Goal: Task Accomplishment & Management: Manage account settings

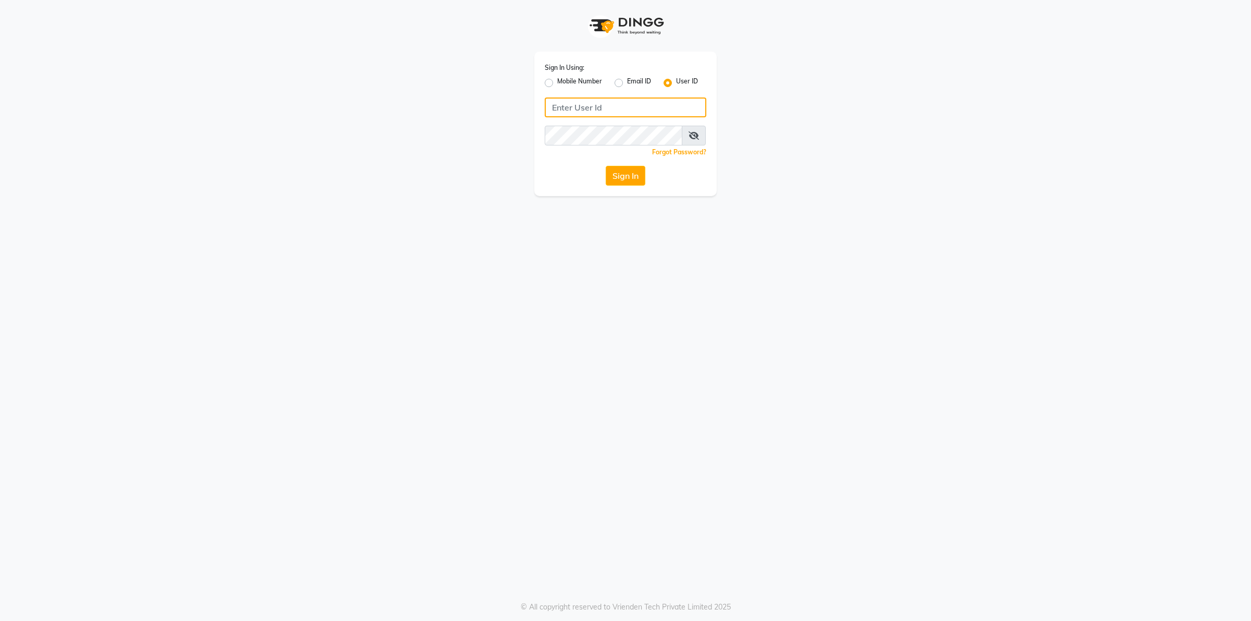
drag, startPoint x: 0, startPoint y: 0, endPoint x: 581, endPoint y: 106, distance: 590.7
click at [581, 106] on input "Username" at bounding box center [626, 107] width 162 height 20
type input "naturals"
click at [606, 166] on button "Sign In" at bounding box center [626, 176] width 40 height 20
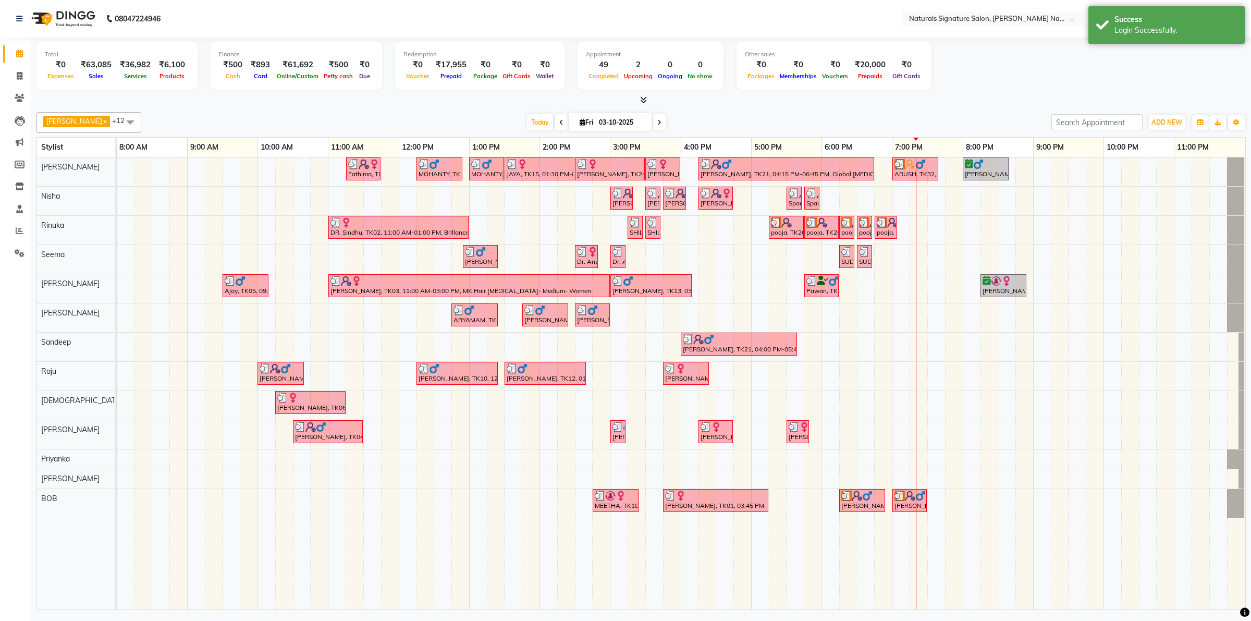
click at [577, 577] on td at bounding box center [584, 383] width 18 height 452
drag, startPoint x: 16, startPoint y: 249, endPoint x: 22, endPoint y: 252, distance: 7.5
click at [16, 249] on icon at bounding box center [20, 253] width 10 height 8
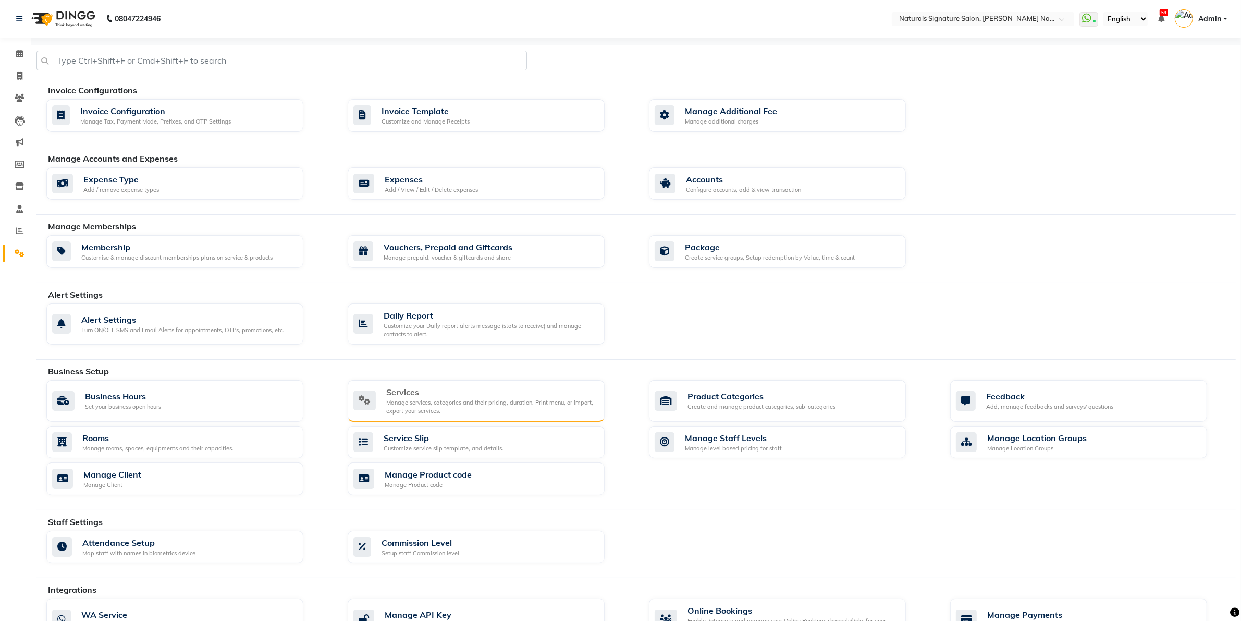
click at [434, 398] on div "Services" at bounding box center [491, 392] width 210 height 13
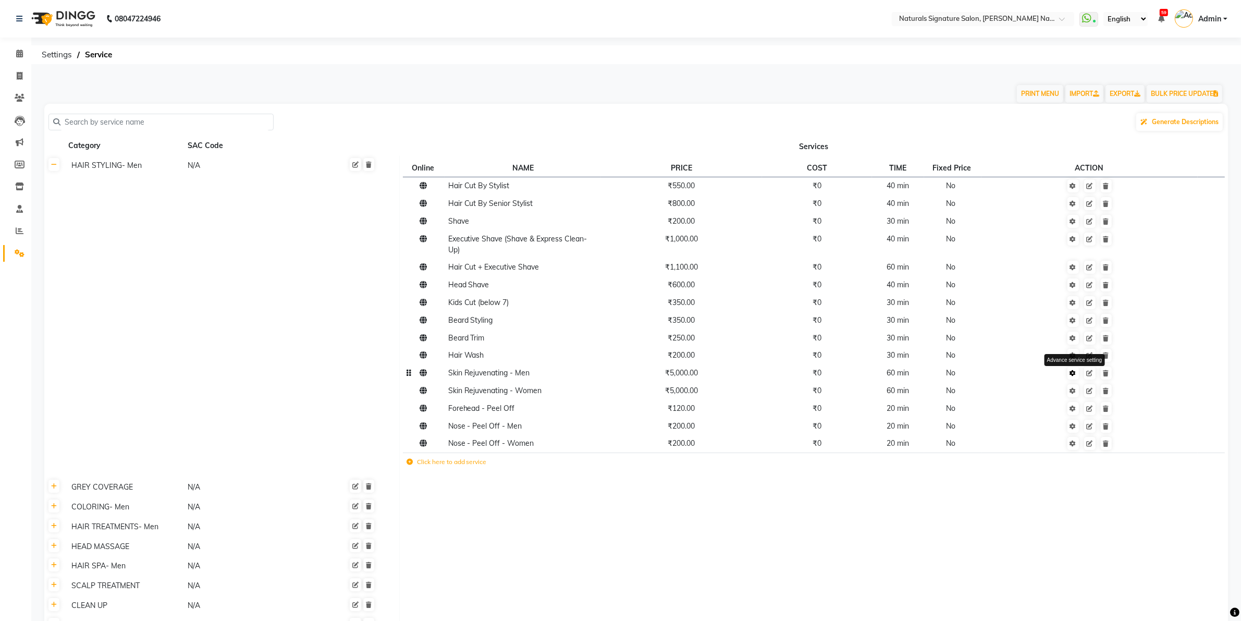
click at [1074, 373] on icon at bounding box center [1073, 373] width 6 height 6
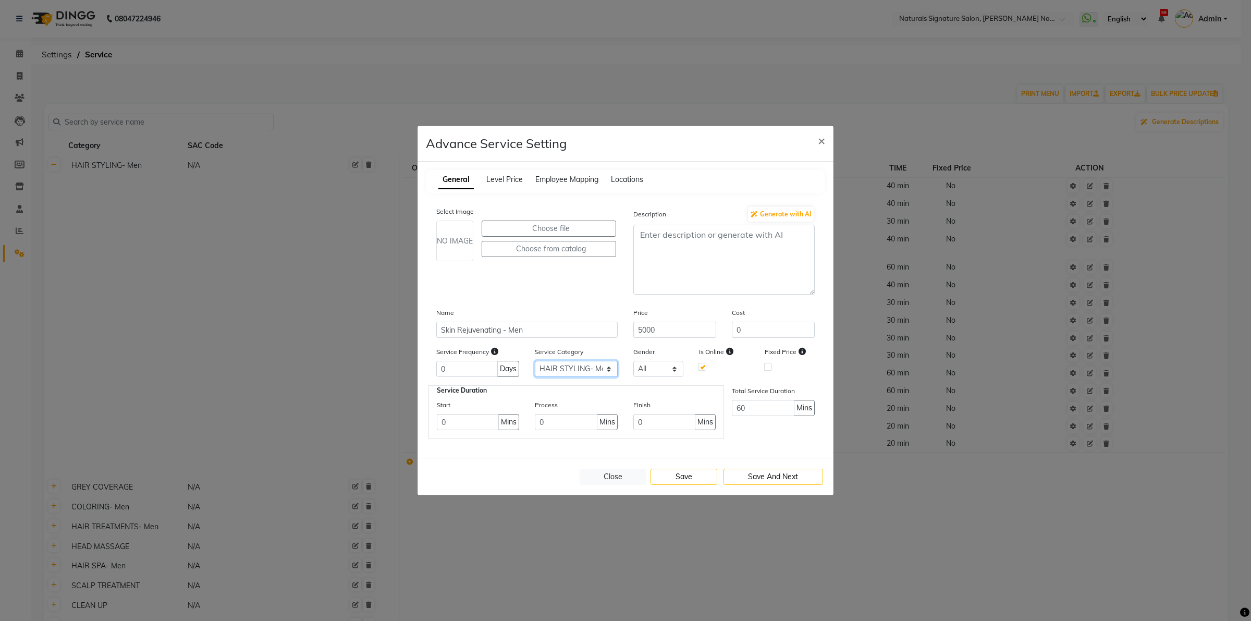
click at [577, 367] on select "Select HAIR STYLING- Men GREY COVERAGE COLORING- Men HAIR TREATMENTS- Men HEAD …" at bounding box center [576, 369] width 83 height 16
select select "9: 79655"
click at [535, 361] on select "Select HAIR STYLING- Men GREY COVERAGE COLORING- Men HAIR TREATMENTS- Men HEAD …" at bounding box center [576, 369] width 83 height 16
click at [702, 480] on button "Save" at bounding box center [683, 477] width 67 height 16
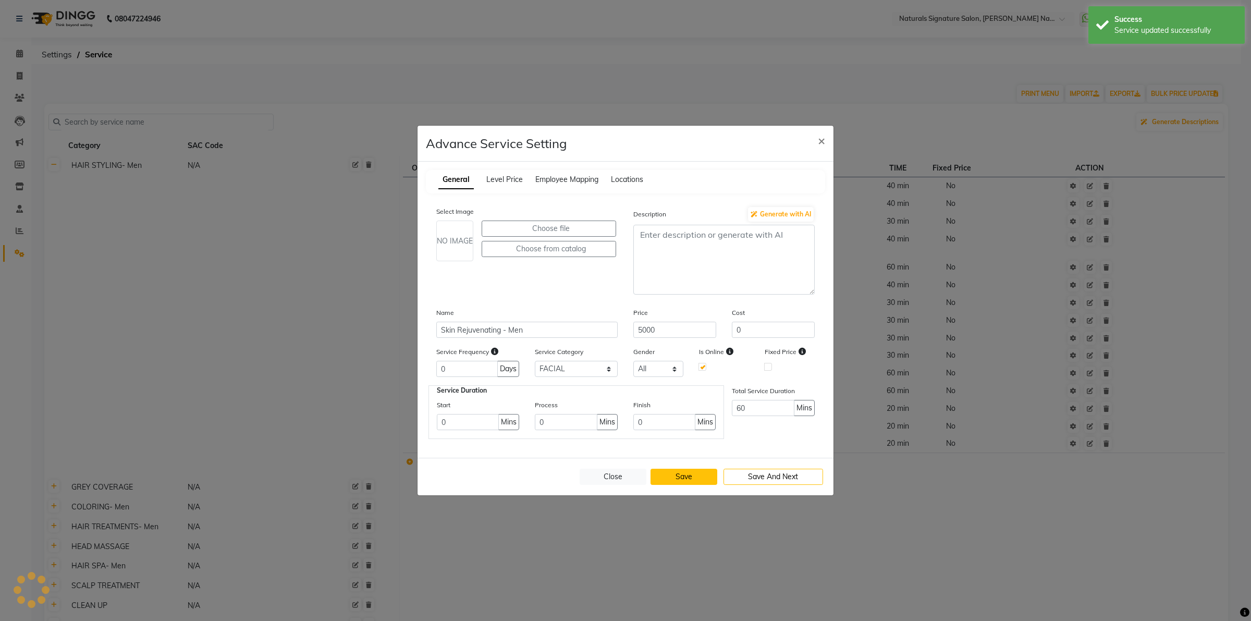
click at [682, 474] on button "Save" at bounding box center [683, 477] width 67 height 16
click at [611, 476] on button "Close" at bounding box center [613, 477] width 67 height 16
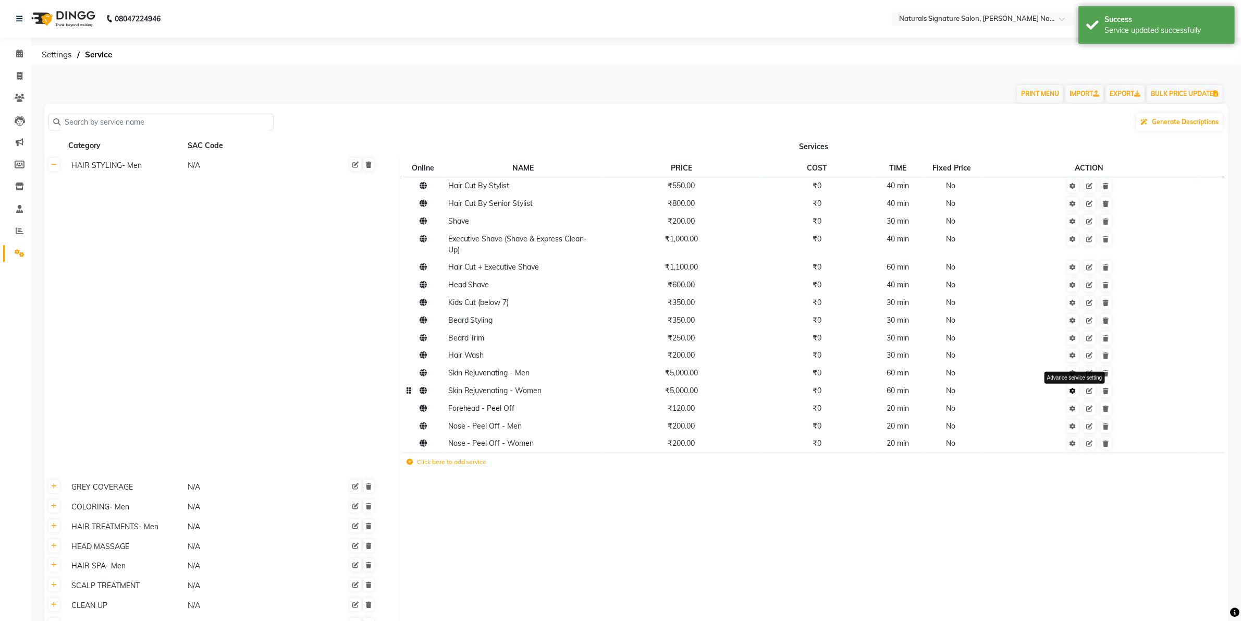
click at [1076, 392] on icon at bounding box center [1073, 391] width 6 height 6
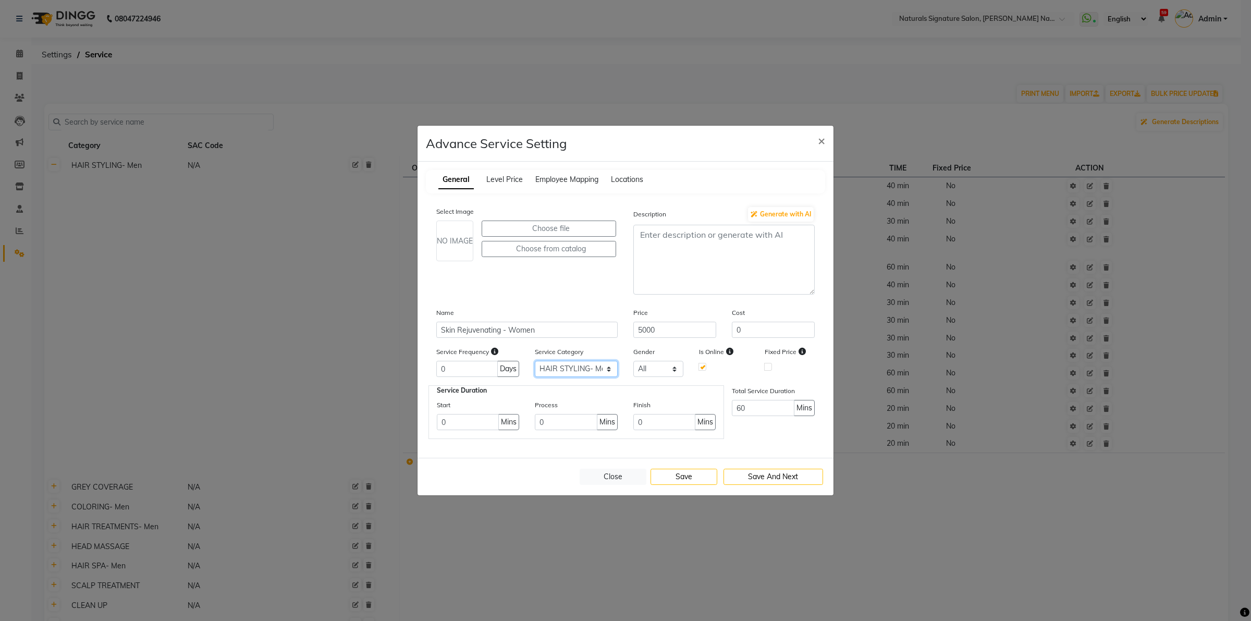
click at [588, 368] on select "Select HAIR STYLING- Men GREY COVERAGE COLORING- Men HAIR TREATMENTS- Men HEAD …" at bounding box center [576, 369] width 83 height 16
select select "9: 79655"
click at [535, 361] on select "Select HAIR STYLING- Men GREY COVERAGE COLORING- Men HAIR TREATMENTS- Men HEAD …" at bounding box center [576, 369] width 83 height 16
click at [692, 472] on button "Save" at bounding box center [683, 477] width 67 height 16
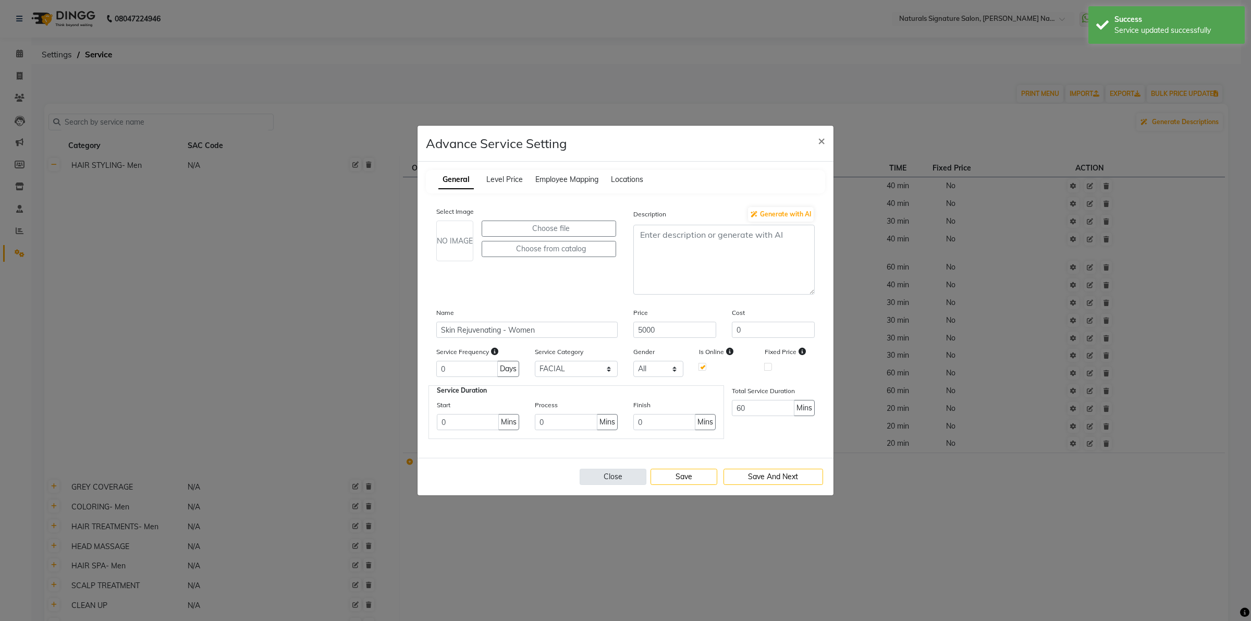
click at [633, 481] on button "Close" at bounding box center [613, 477] width 67 height 16
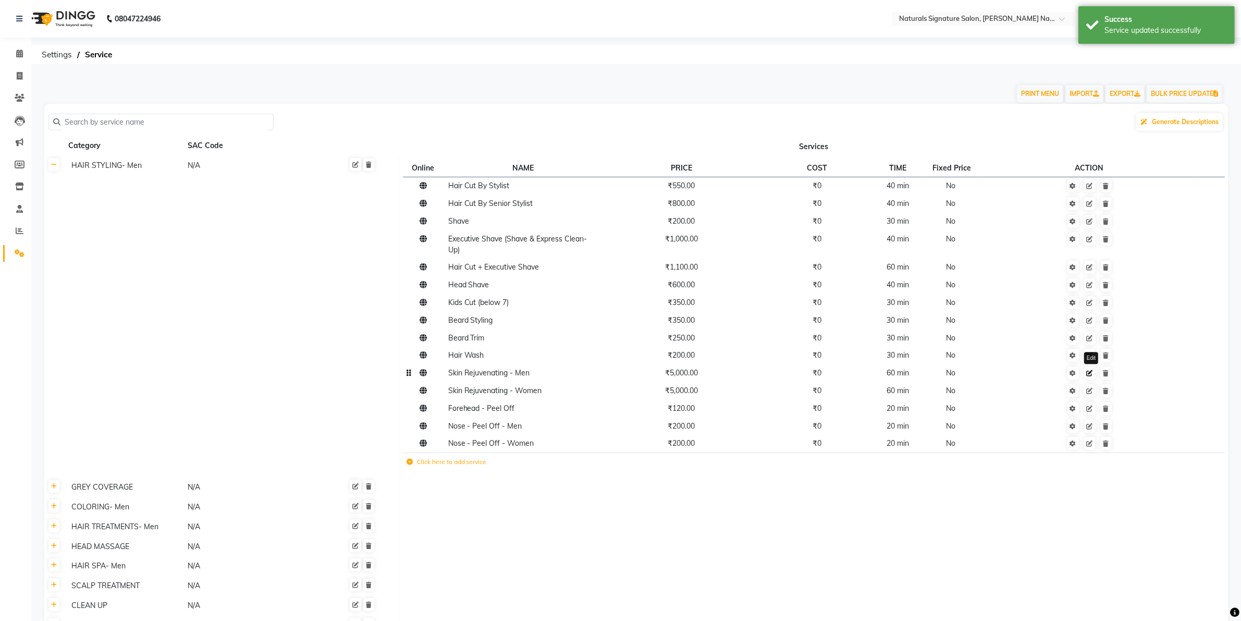
click at [1092, 374] on icon at bounding box center [1090, 373] width 6 height 6
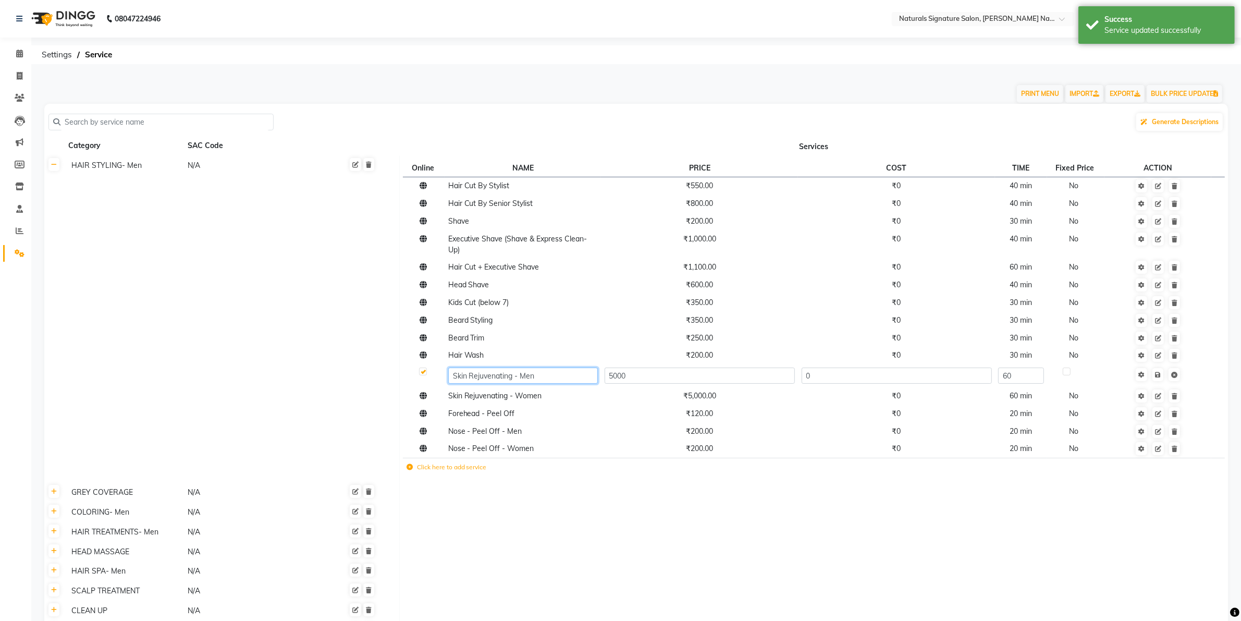
click at [521, 373] on input "Skin Rejuvenating - Men" at bounding box center [523, 375] width 150 height 16
type input "Skin Rejuvenating - Facial -Men"
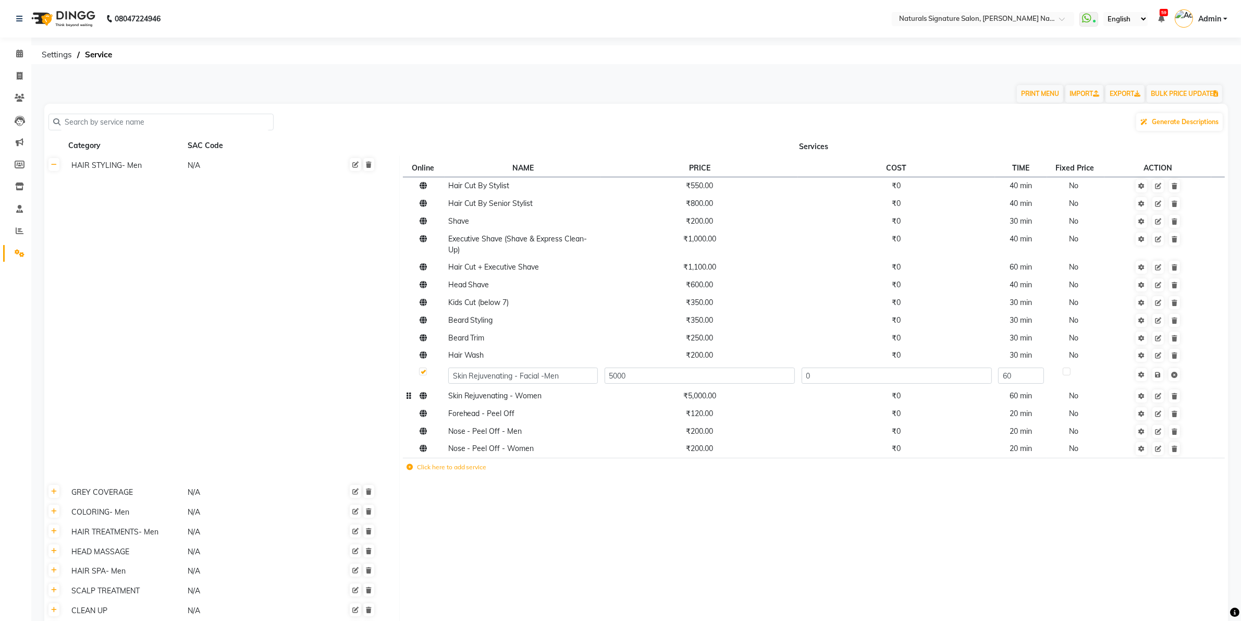
click at [519, 399] on td "Skin Rejuvenating - Women" at bounding box center [523, 396] width 156 height 18
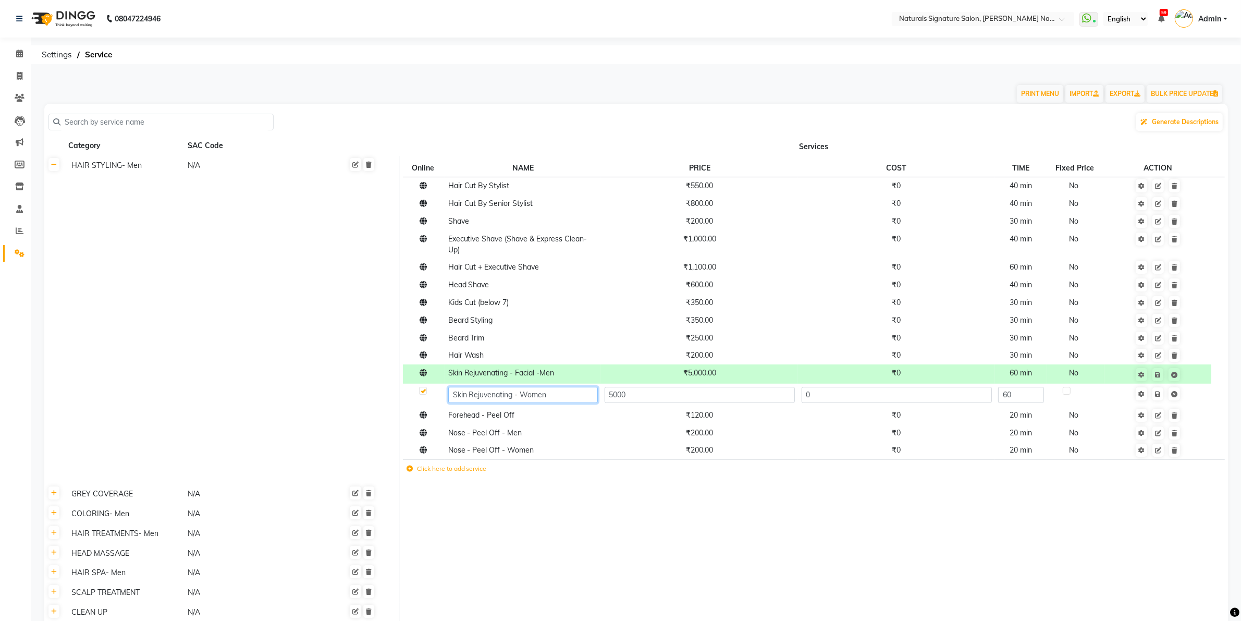
click at [520, 392] on input "Skin Rejuvenating - Women" at bounding box center [523, 395] width 150 height 16
type input "Skin Rejuvenating - Facial -Women"
click at [1161, 391] on td "Save" at bounding box center [1157, 395] width 107 height 23
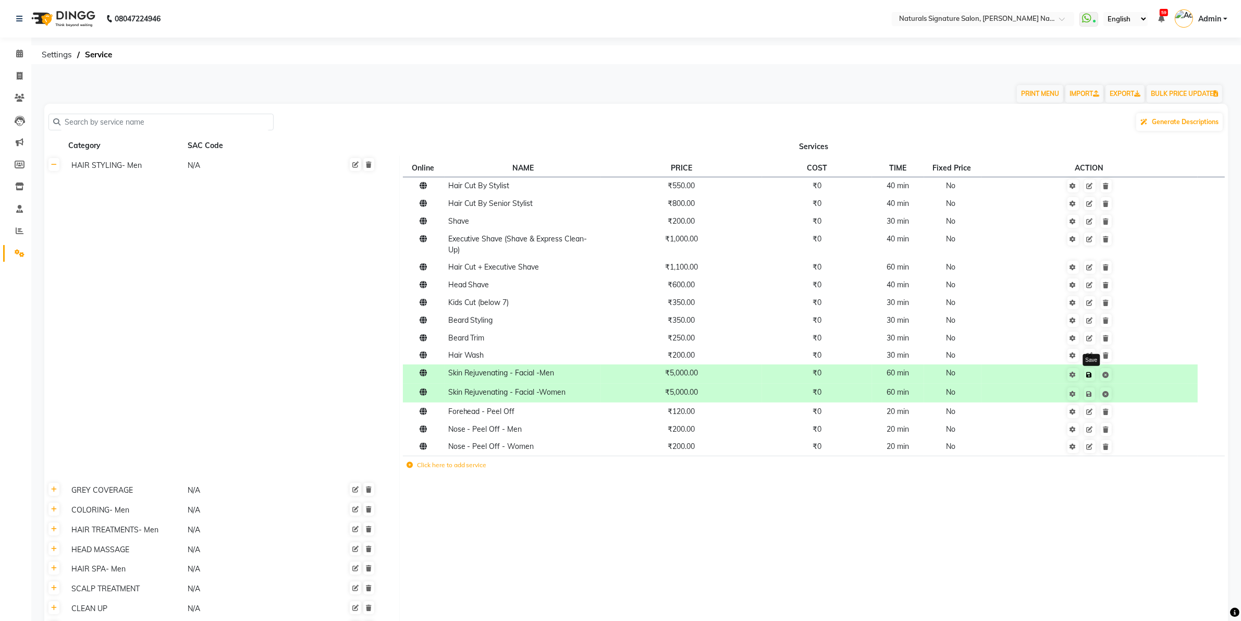
click at [1090, 374] on icon at bounding box center [1090, 375] width 6 height 6
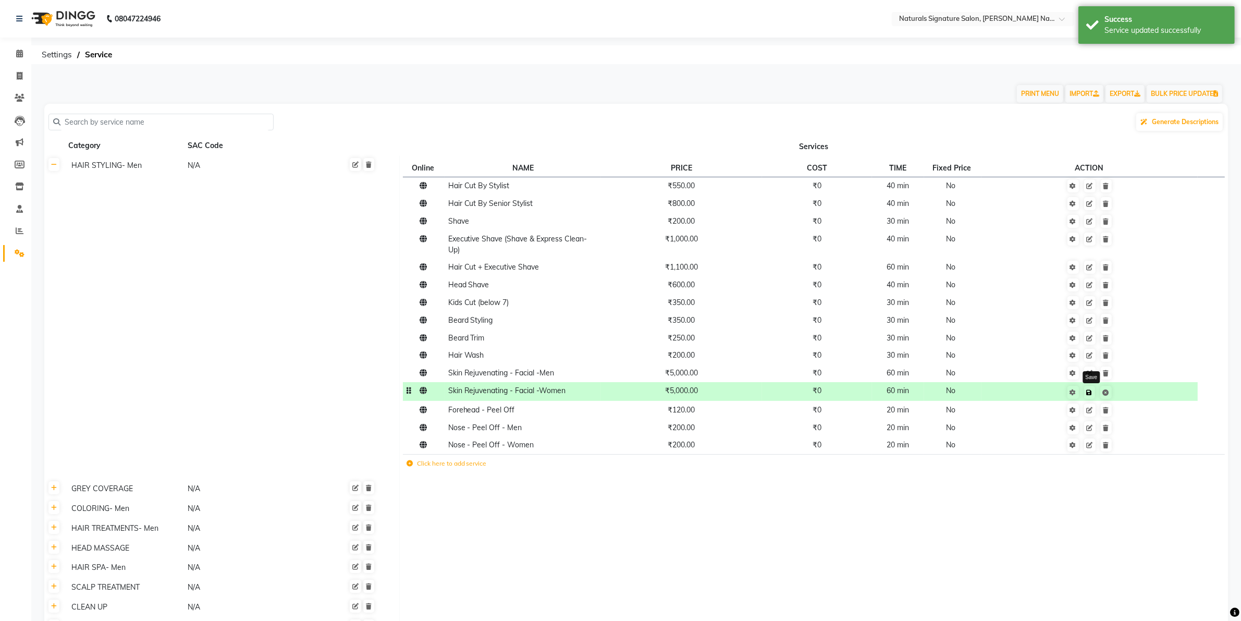
click at [1093, 392] on link at bounding box center [1089, 392] width 11 height 13
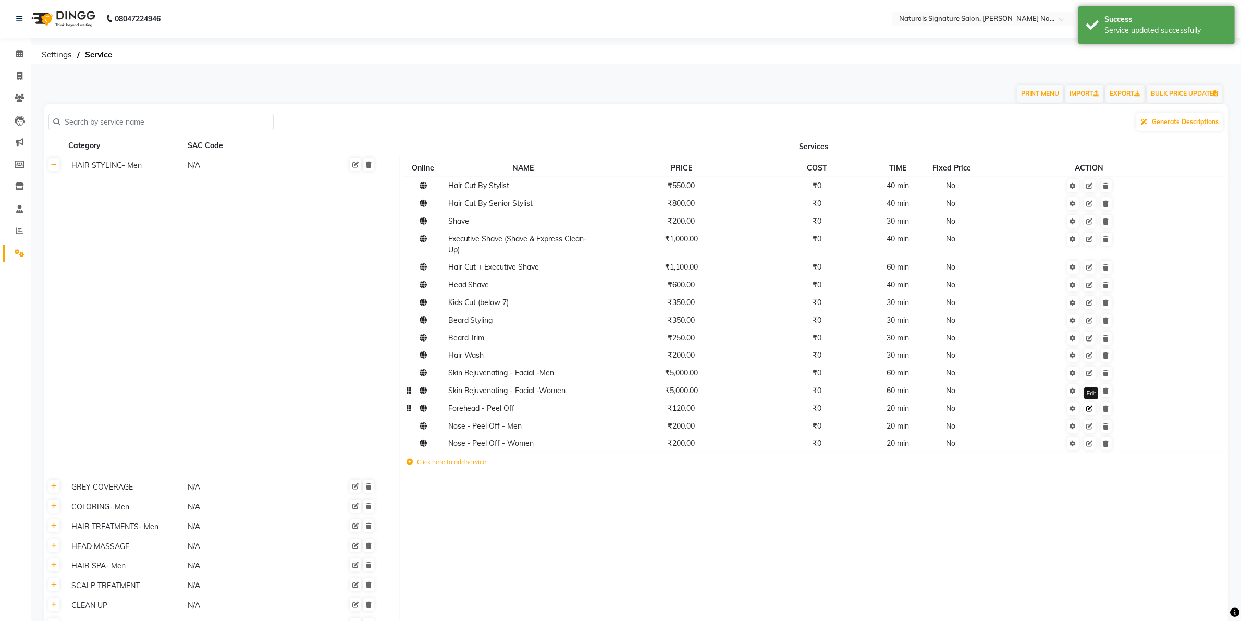
click at [1092, 408] on icon at bounding box center [1090, 408] width 6 height 6
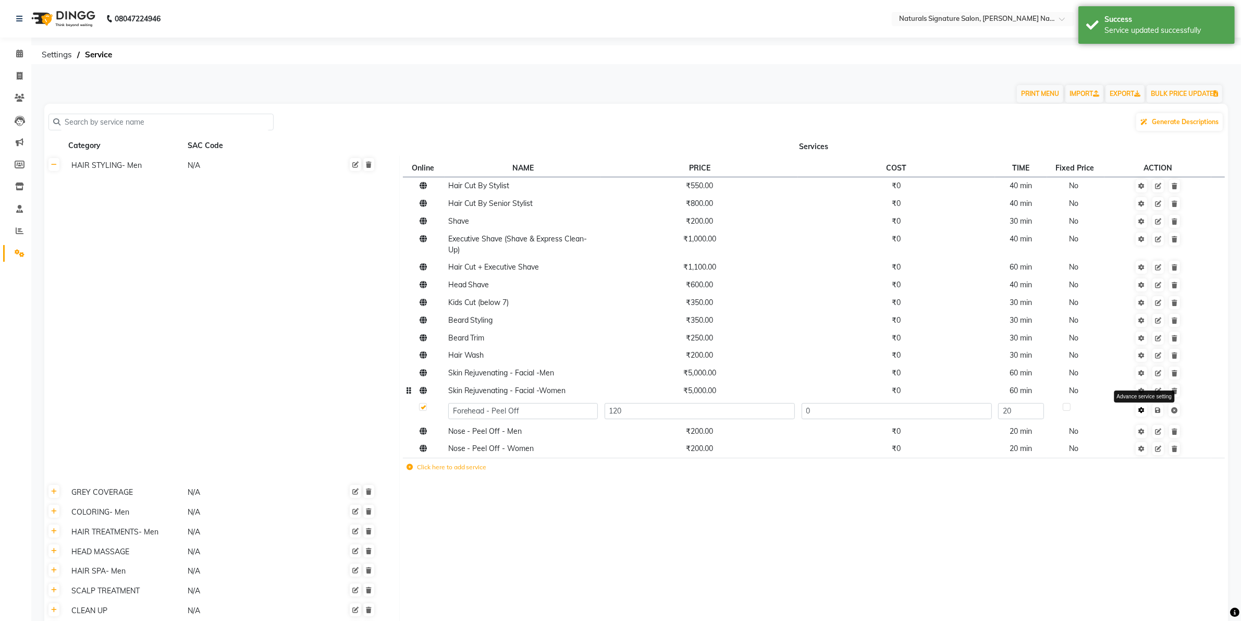
click at [1142, 410] on icon at bounding box center [1141, 410] width 6 height 6
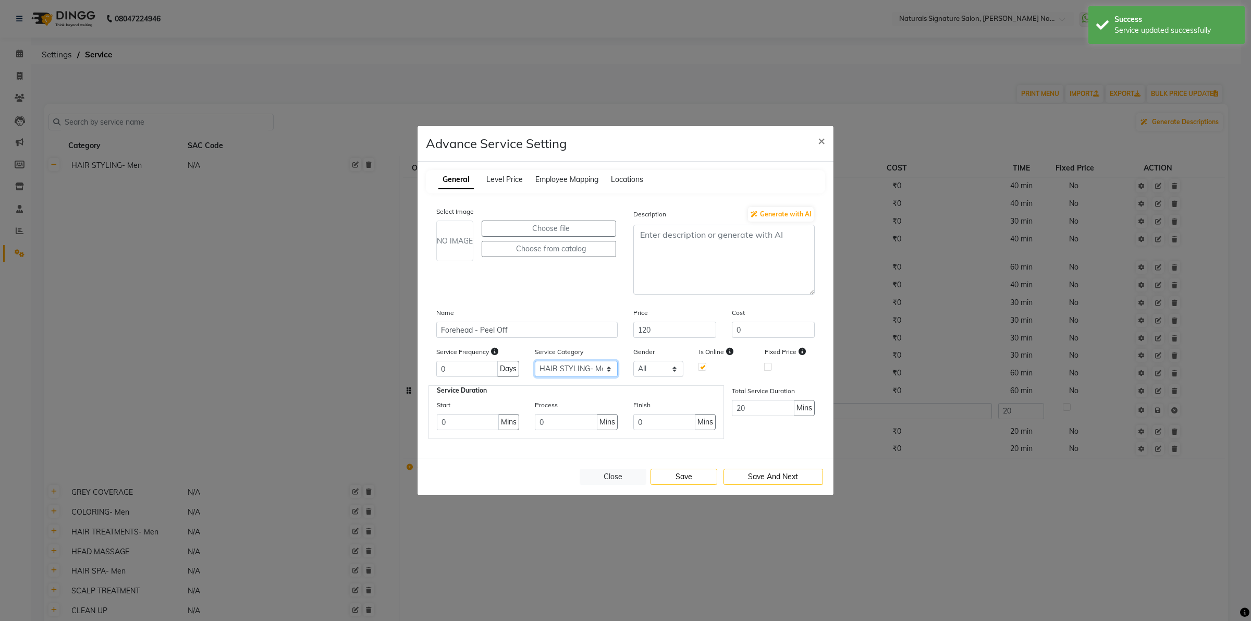
click at [588, 365] on select "Select HAIR STYLING- Men GREY COVERAGE COLORING- Men HAIR TREATMENTS- Men HEAD …" at bounding box center [576, 369] width 83 height 16
click at [535, 361] on select "Select HAIR STYLING- Men GREY COVERAGE COLORING- Men HAIR TREATMENTS- Men HEAD …" at bounding box center [576, 369] width 83 height 16
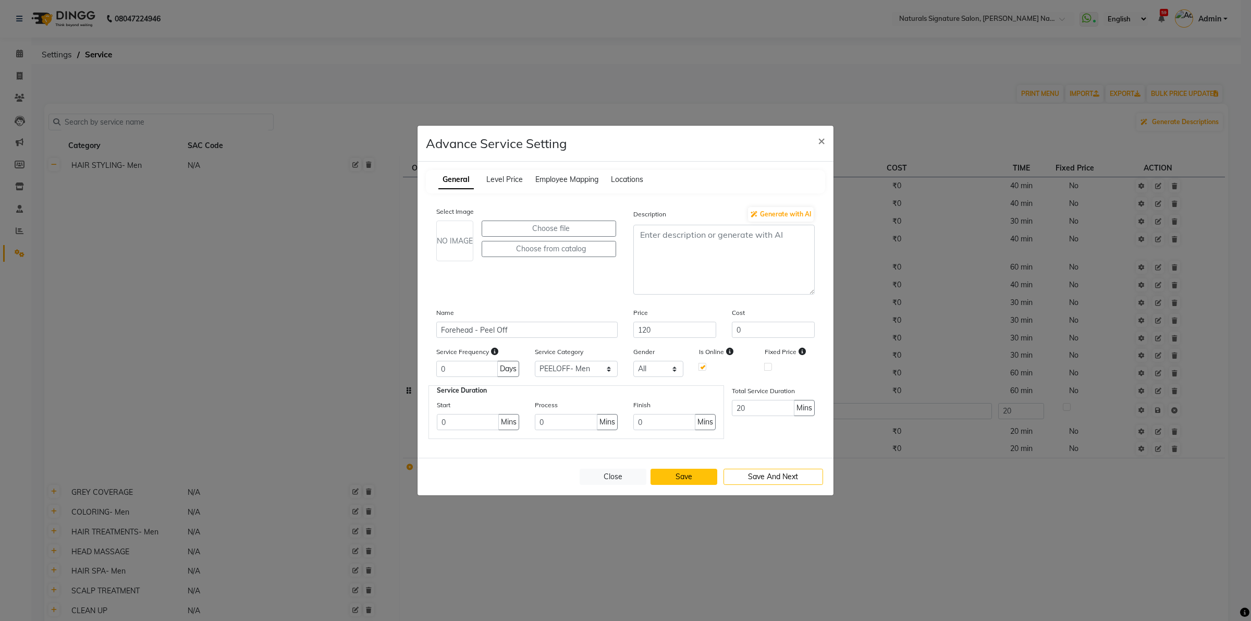
click at [696, 478] on button "Save" at bounding box center [683, 477] width 67 height 16
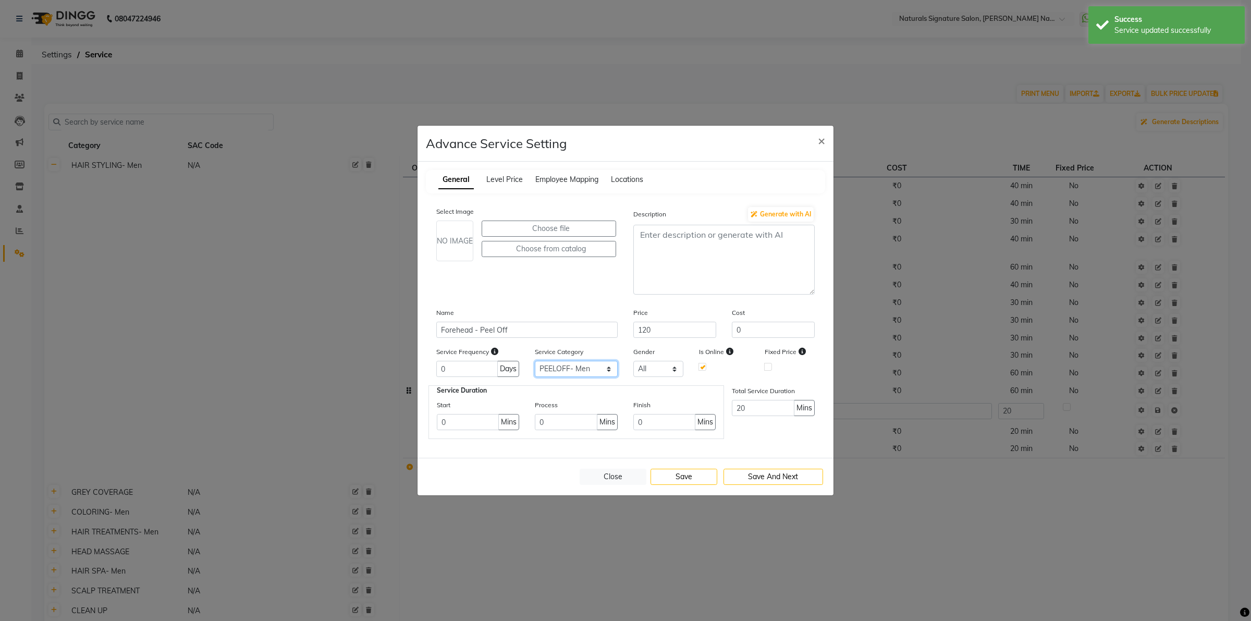
click at [603, 368] on select "Select HAIR STYLING- Men GREY COVERAGE COLORING- Men HAIR TREATMENTS- Men HEAD …" at bounding box center [576, 369] width 83 height 16
select select "25: 79671"
click at [535, 361] on select "Select HAIR STYLING- Men GREY COVERAGE COLORING- Men HAIR TREATMENTS- Men HEAD …" at bounding box center [576, 369] width 83 height 16
click at [687, 470] on button "Save" at bounding box center [683, 477] width 67 height 16
click at [619, 474] on button "Close" at bounding box center [613, 477] width 67 height 16
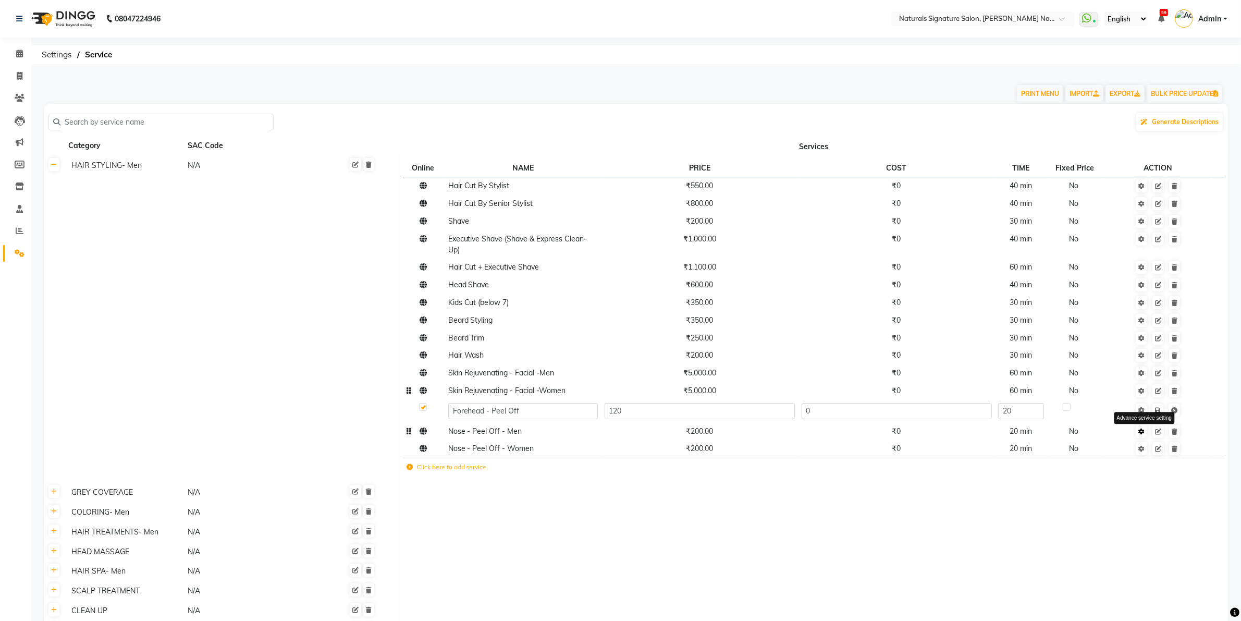
click at [1145, 431] on icon at bounding box center [1141, 431] width 6 height 6
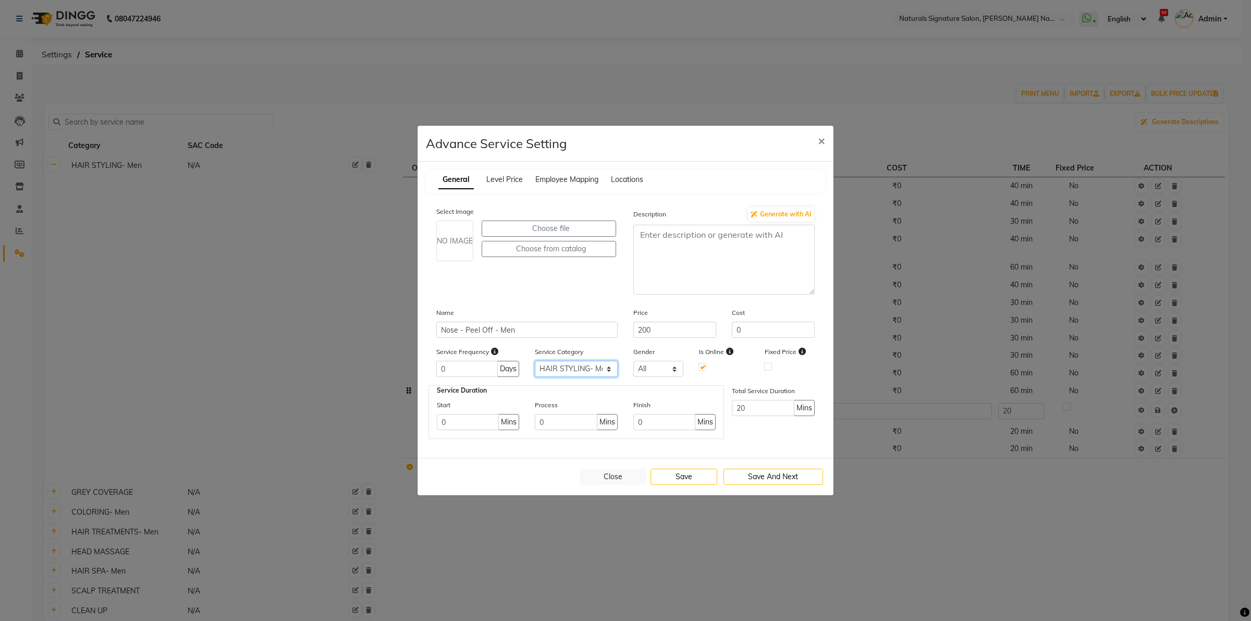
click at [572, 365] on select "Select HAIR STYLING- Men GREY COVERAGE COLORING- Men HAIR TREATMENTS- Men HEAD …" at bounding box center [576, 369] width 83 height 16
select select "25: 79671"
click at [535, 361] on select "Select HAIR STYLING- Men GREY COVERAGE COLORING- Men HAIR TREATMENTS- Men HEAD …" at bounding box center [576, 369] width 83 height 16
click at [703, 475] on button "Save" at bounding box center [683, 477] width 67 height 16
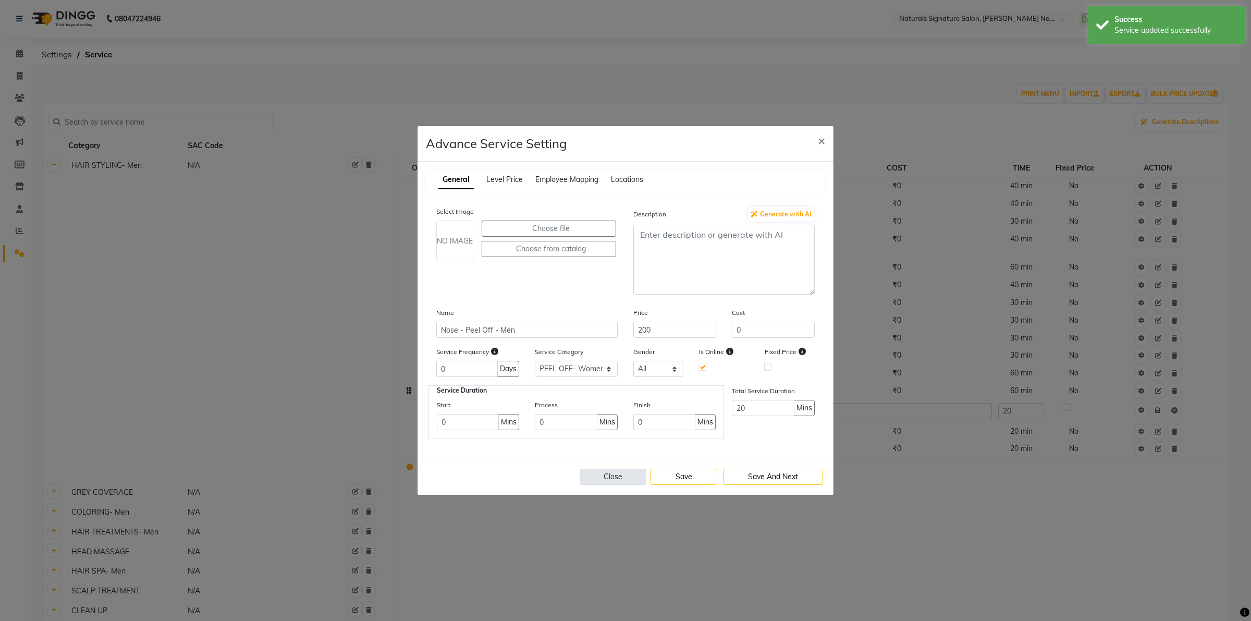
click at [629, 475] on button "Close" at bounding box center [613, 477] width 67 height 16
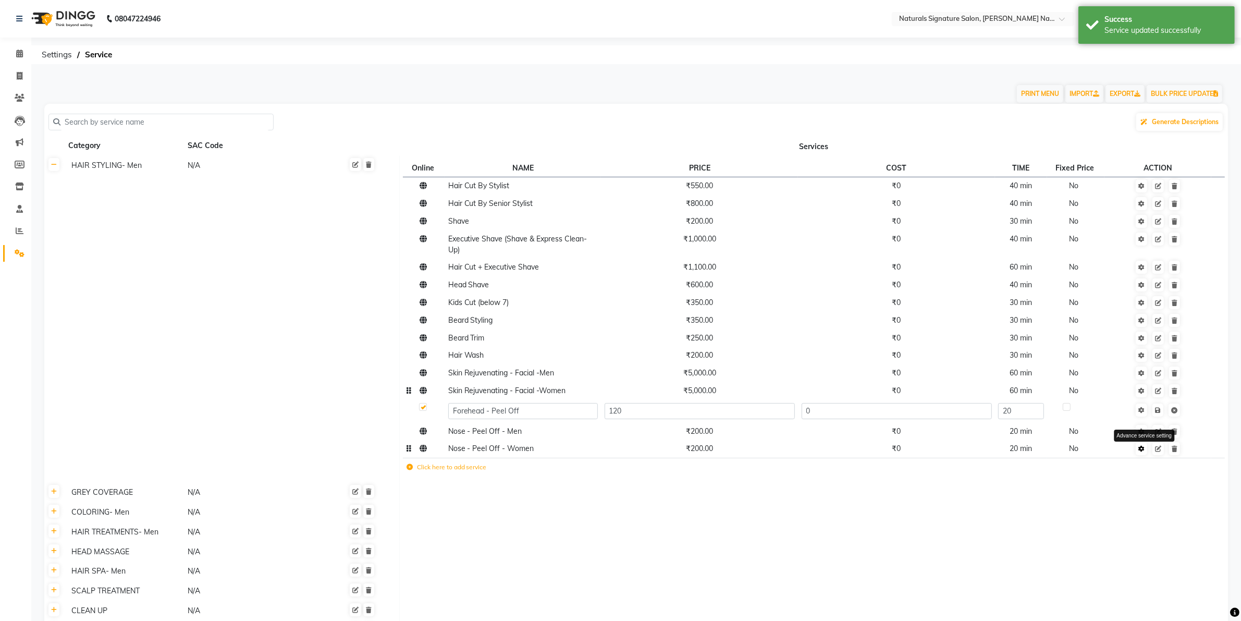
click at [1142, 447] on icon at bounding box center [1141, 449] width 6 height 6
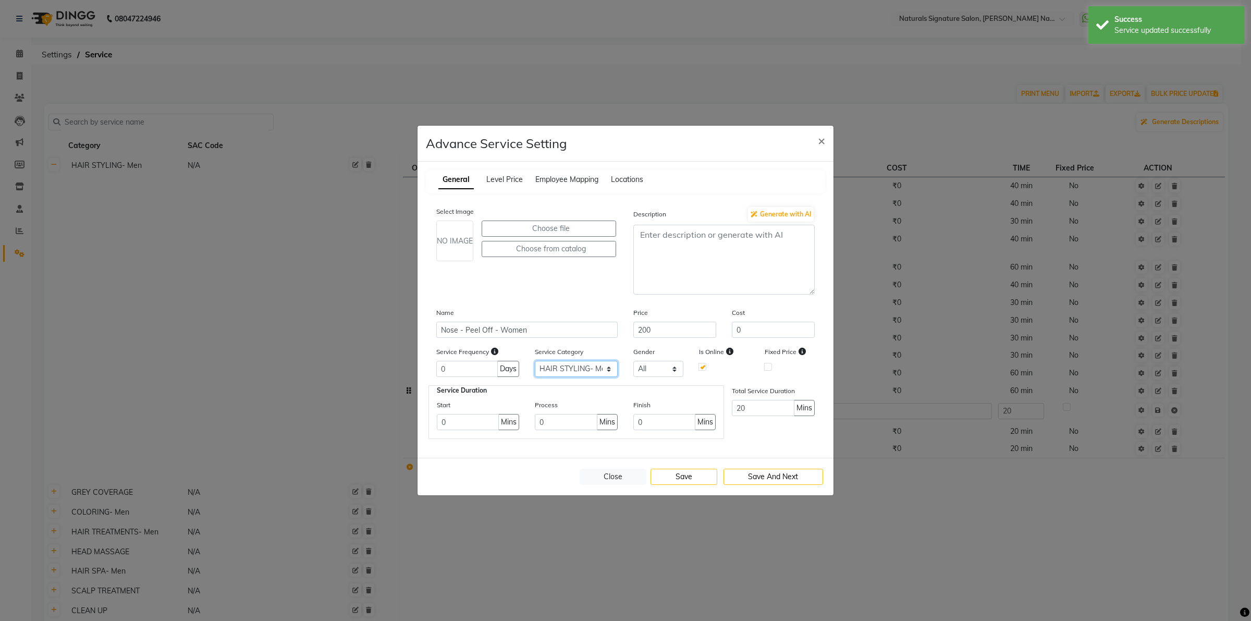
click at [606, 367] on select "Select HAIR STYLING- Men GREY COVERAGE COLORING- Men HAIR TREATMENTS- Men HEAD …" at bounding box center [576, 369] width 83 height 16
select select "25: 79671"
click at [535, 361] on select "Select HAIR STYLING- Men GREY COVERAGE COLORING- Men HAIR TREATMENTS- Men HEAD …" at bounding box center [576, 369] width 83 height 16
click at [691, 476] on button "Save" at bounding box center [683, 477] width 67 height 16
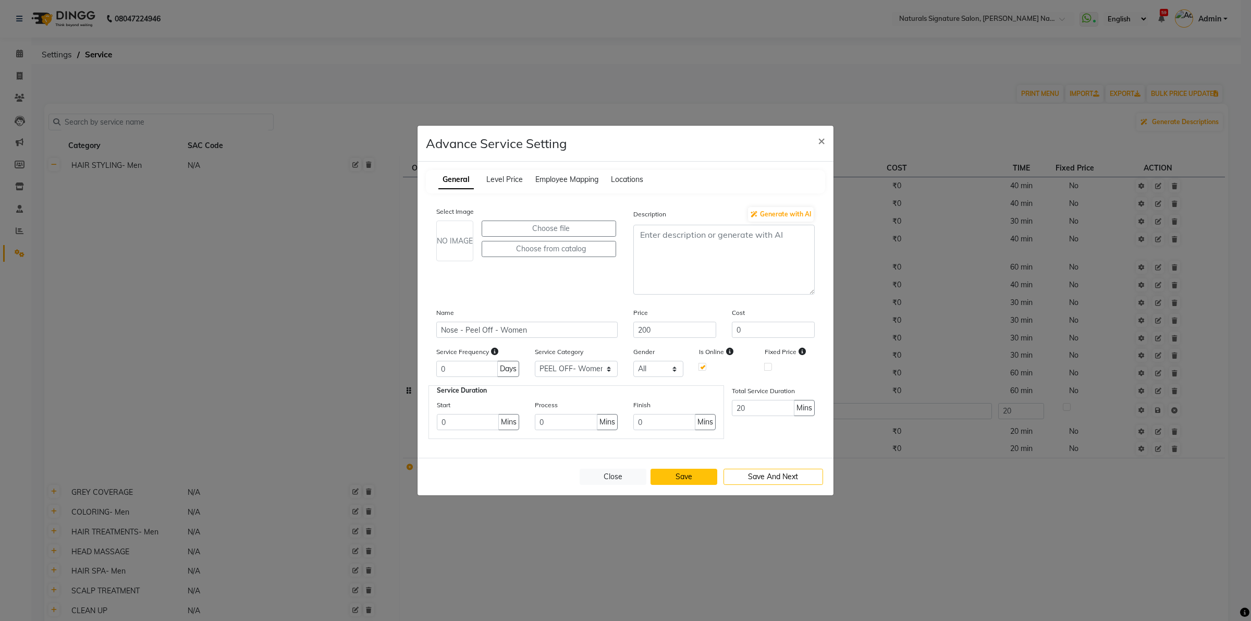
click at [691, 476] on button "Save" at bounding box center [683, 477] width 67 height 16
click at [818, 142] on span "×" at bounding box center [821, 140] width 7 height 16
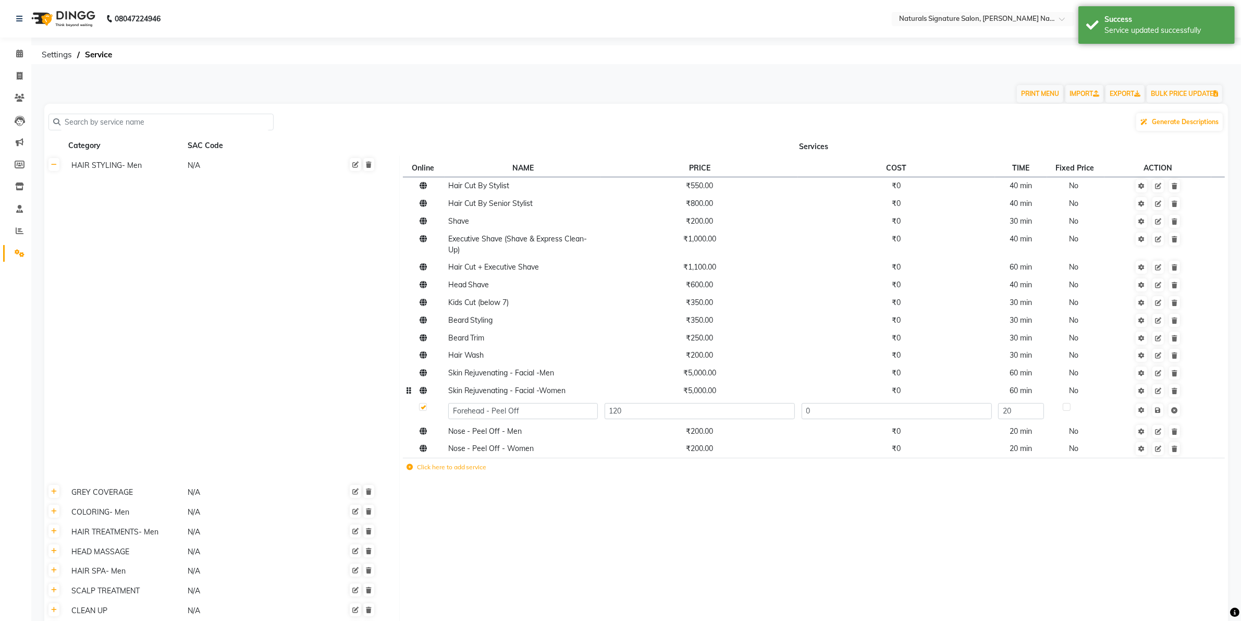
click at [699, 508] on td at bounding box center [813, 512] width 829 height 20
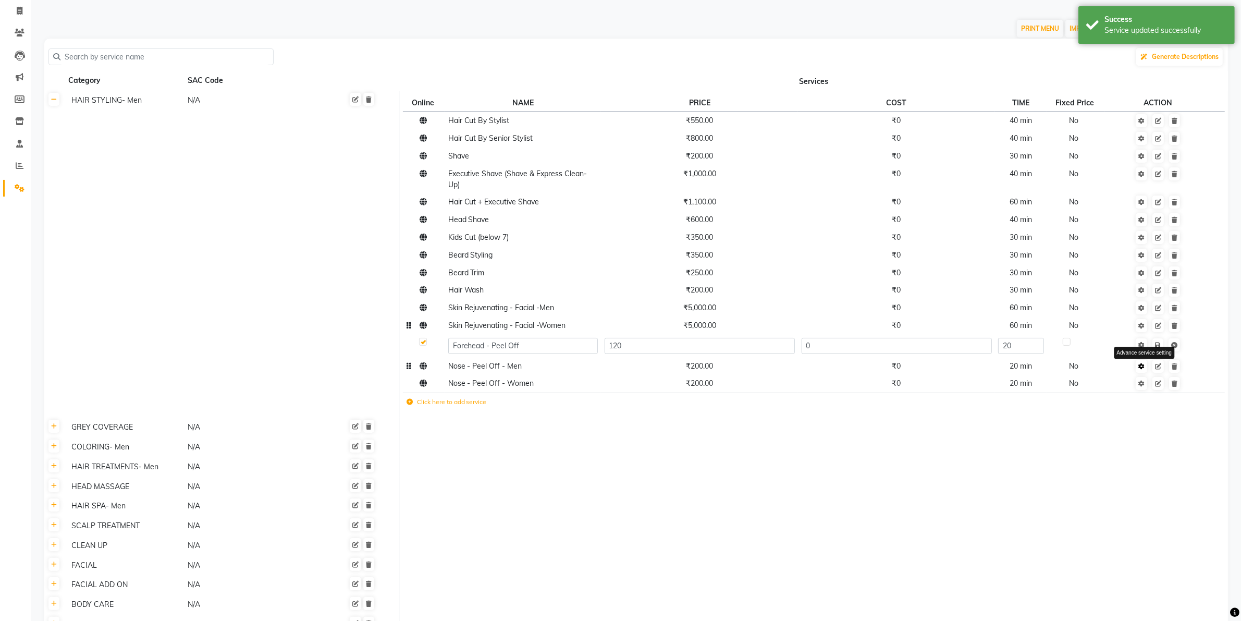
click at [1143, 365] on icon at bounding box center [1141, 366] width 6 height 6
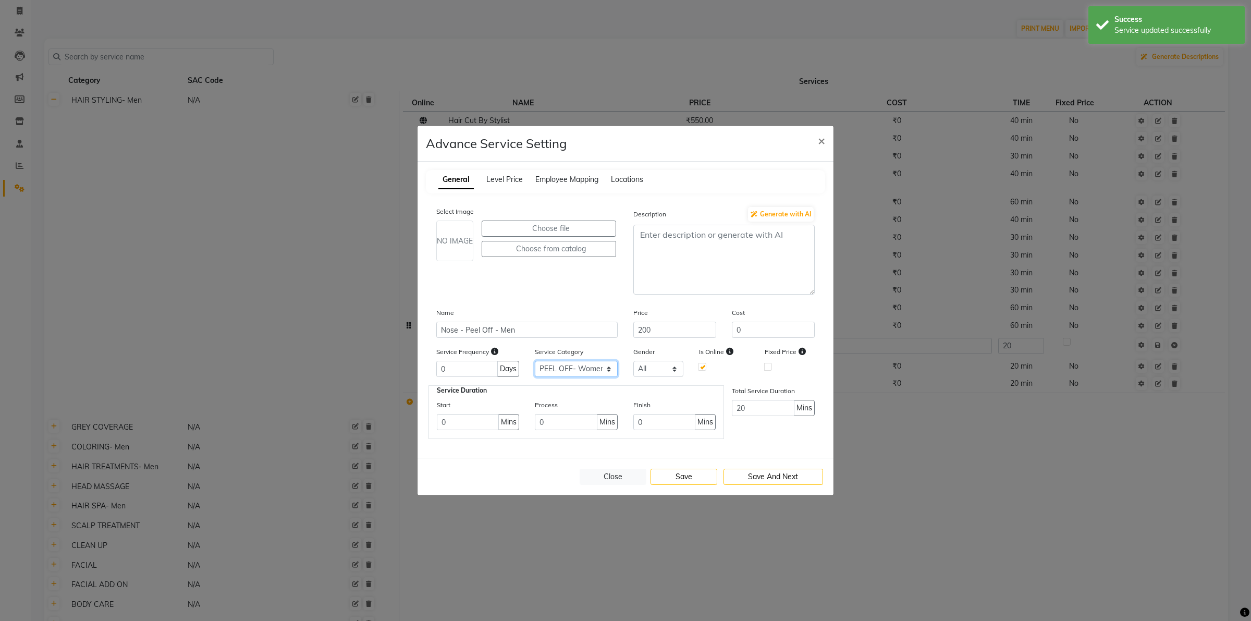
click at [558, 368] on select "Select HAIR STYLING- Men GREY COVERAGE COLORING- Men HAIR TREATMENTS- Men HEAD …" at bounding box center [576, 369] width 83 height 16
click at [496, 305] on div "Select Image NO IMAGE Choose file Choose from catalog Description Generate with…" at bounding box center [625, 322] width 399 height 254
click at [589, 363] on select "Select HAIR STYLING- Men GREY COVERAGE COLORING- Men HAIR TREATMENTS- Men HEAD …" at bounding box center [576, 369] width 83 height 16
select select "16: 79662"
click at [535, 361] on select "Select HAIR STYLING- Men GREY COVERAGE COLORING- Men HAIR TREATMENTS- Men HEAD …" at bounding box center [576, 369] width 83 height 16
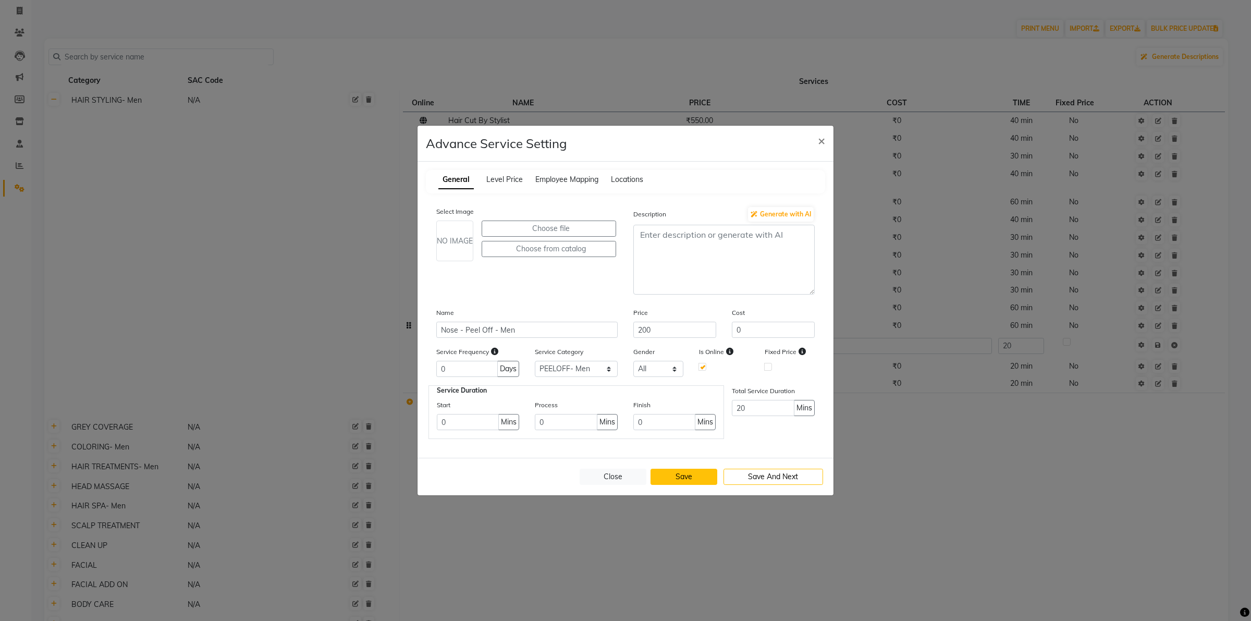
click at [703, 477] on button "Save" at bounding box center [683, 477] width 67 height 16
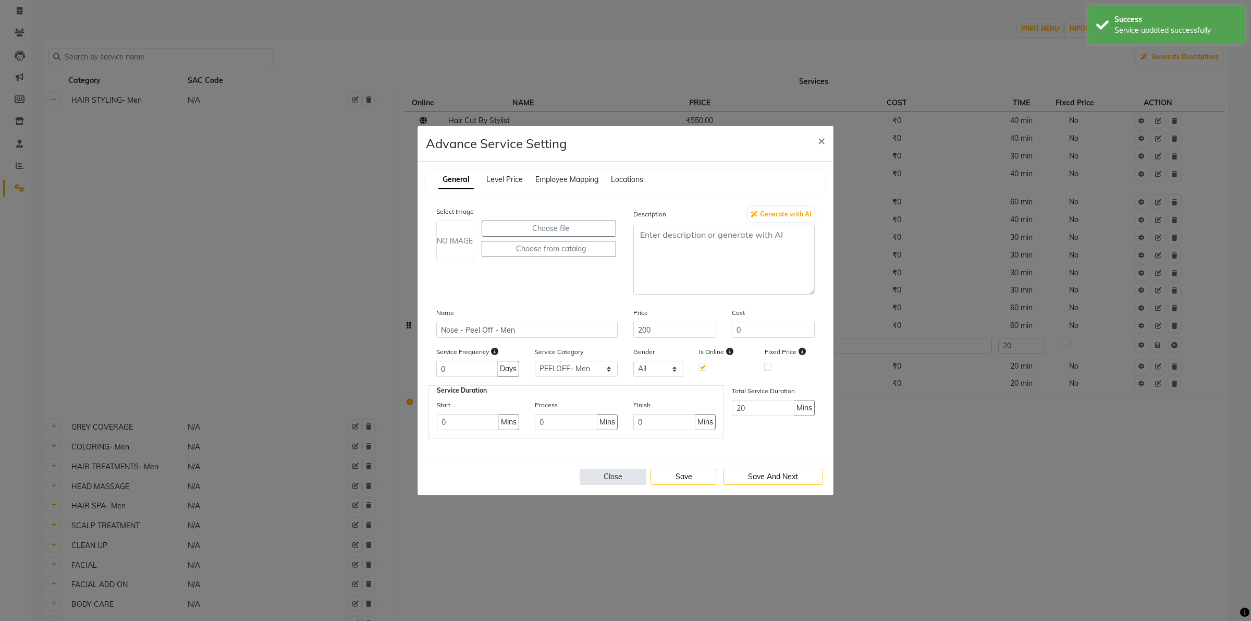
click at [623, 475] on button "Close" at bounding box center [613, 477] width 67 height 16
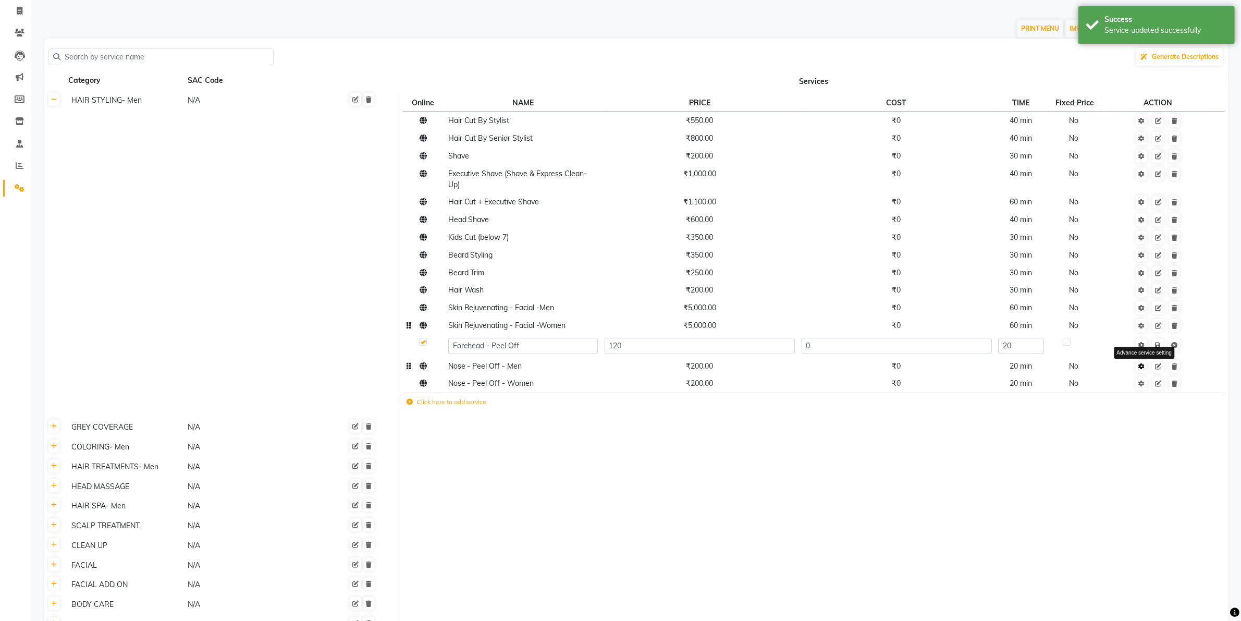
click at [1144, 363] on icon at bounding box center [1141, 366] width 6 height 6
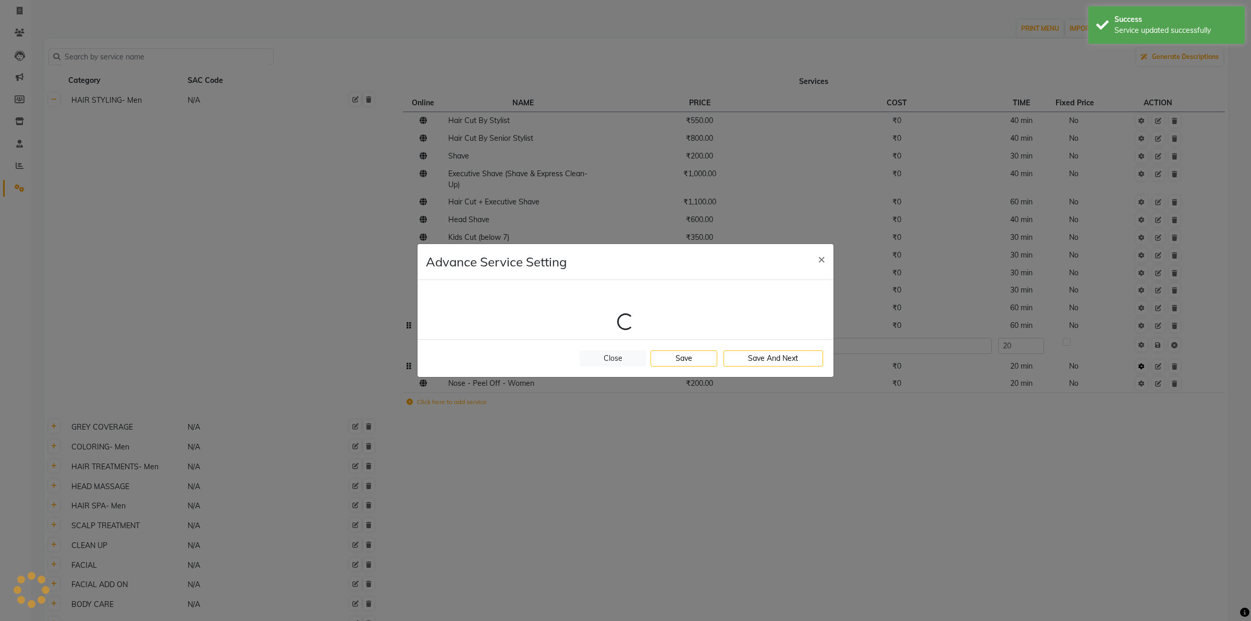
select select "16: 79662"
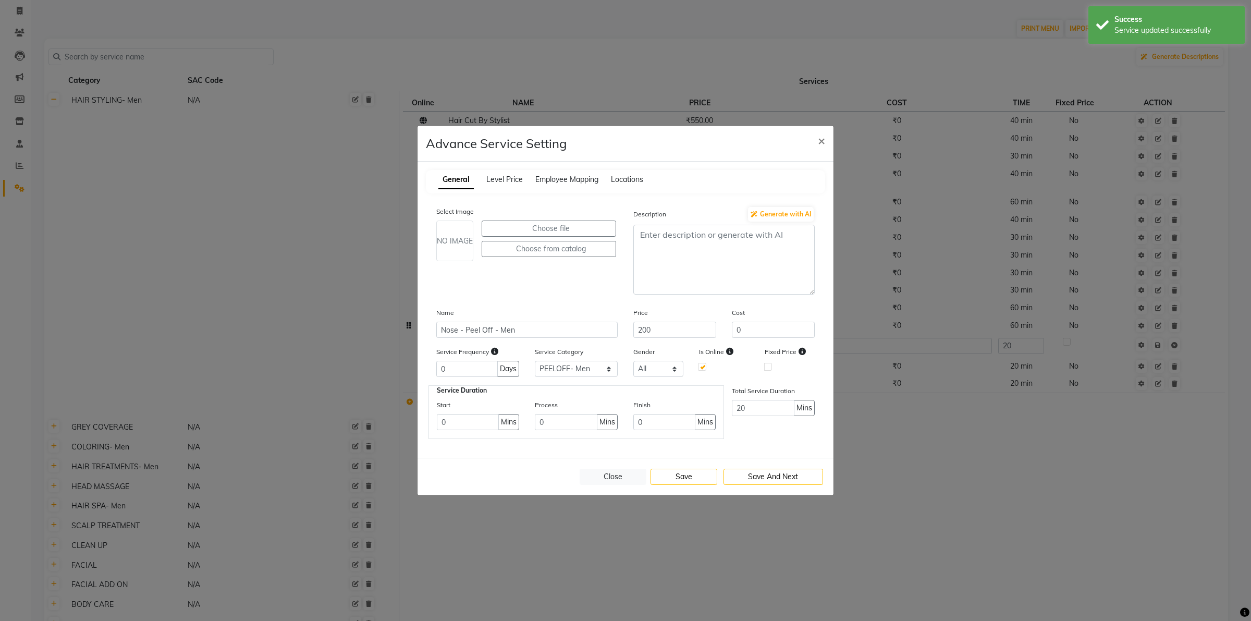
click at [996, 491] on ngb-modal-window "Advance Service Setting × General Level Price Employee Mapping Locations Select…" at bounding box center [625, 310] width 1251 height 621
drag, startPoint x: 626, startPoint y: 477, endPoint x: 665, endPoint y: 481, distance: 38.7
click at [626, 478] on button "Close" at bounding box center [613, 477] width 67 height 16
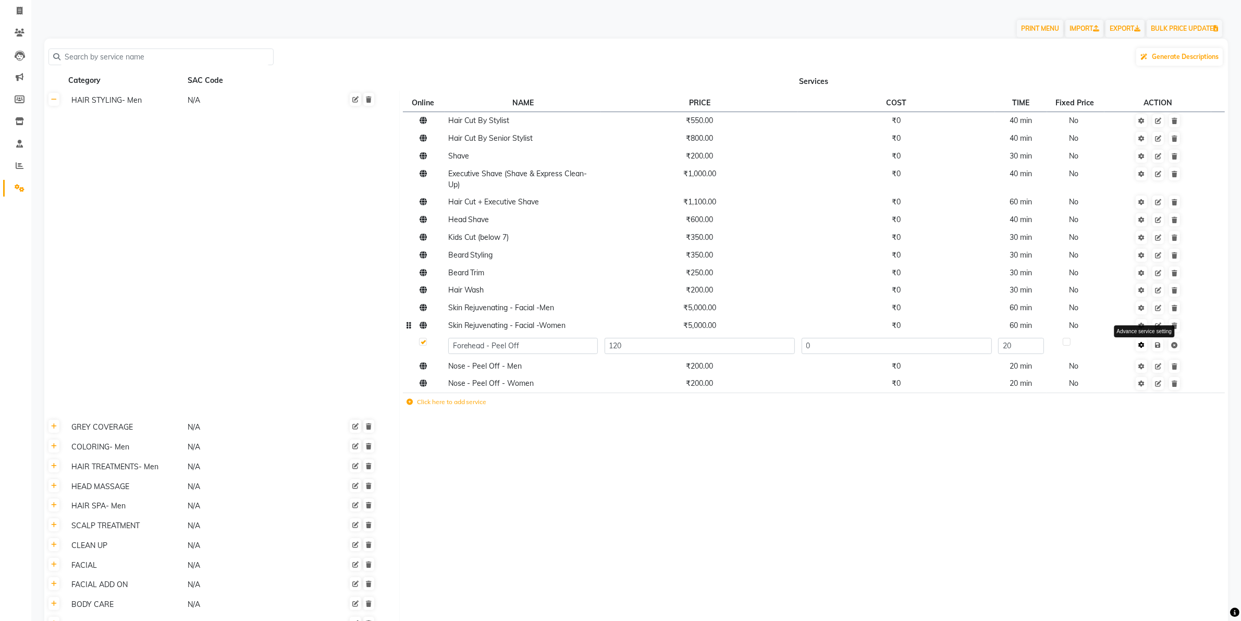
click at [1144, 342] on icon at bounding box center [1141, 345] width 6 height 6
select select "25: 79671"
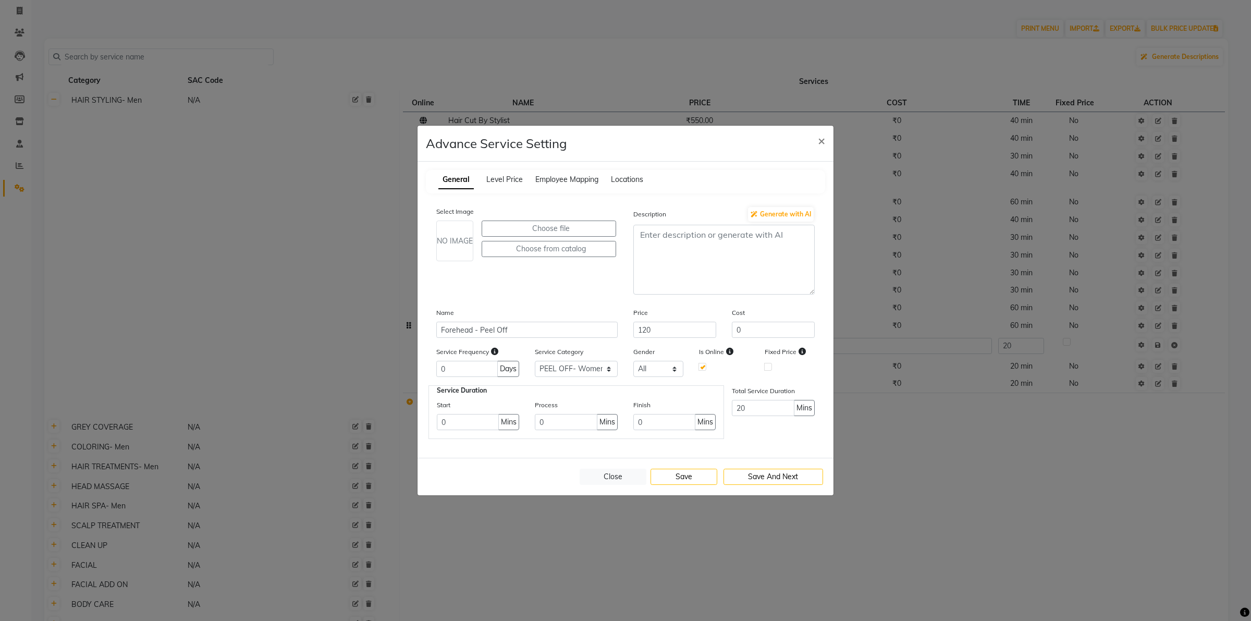
click at [957, 507] on ngb-modal-window "Advance Service Setting × General Level Price Employee Mapping Locations Select…" at bounding box center [625, 310] width 1251 height 621
click at [825, 141] on span "×" at bounding box center [821, 140] width 7 height 16
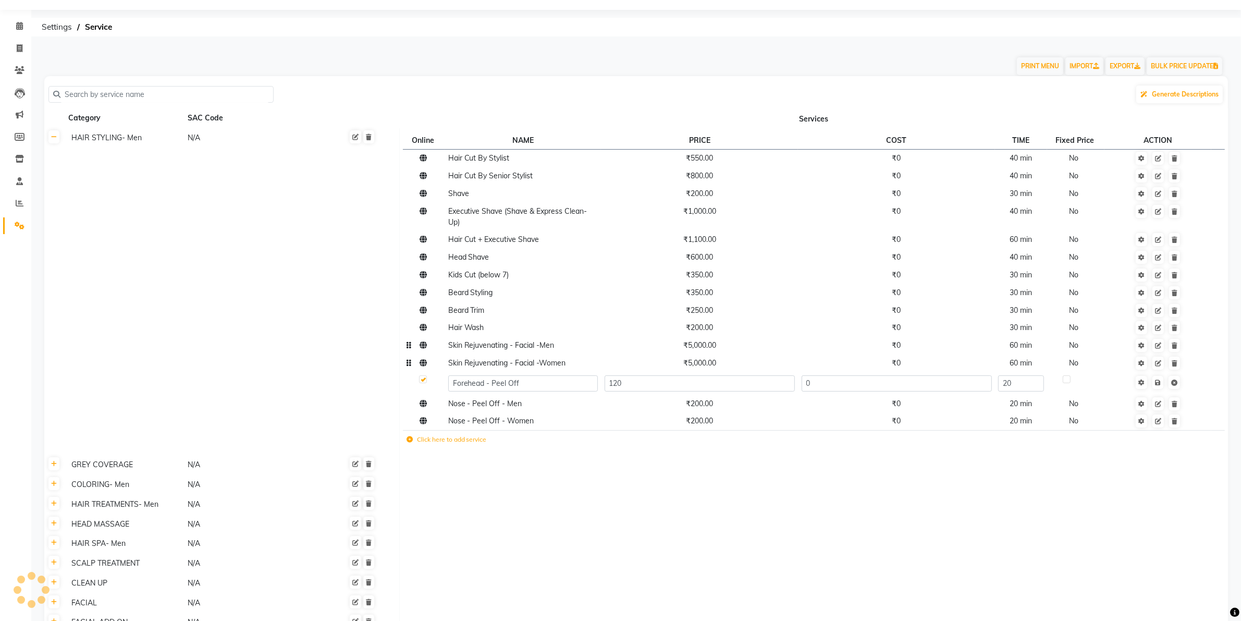
scroll to position [0, 0]
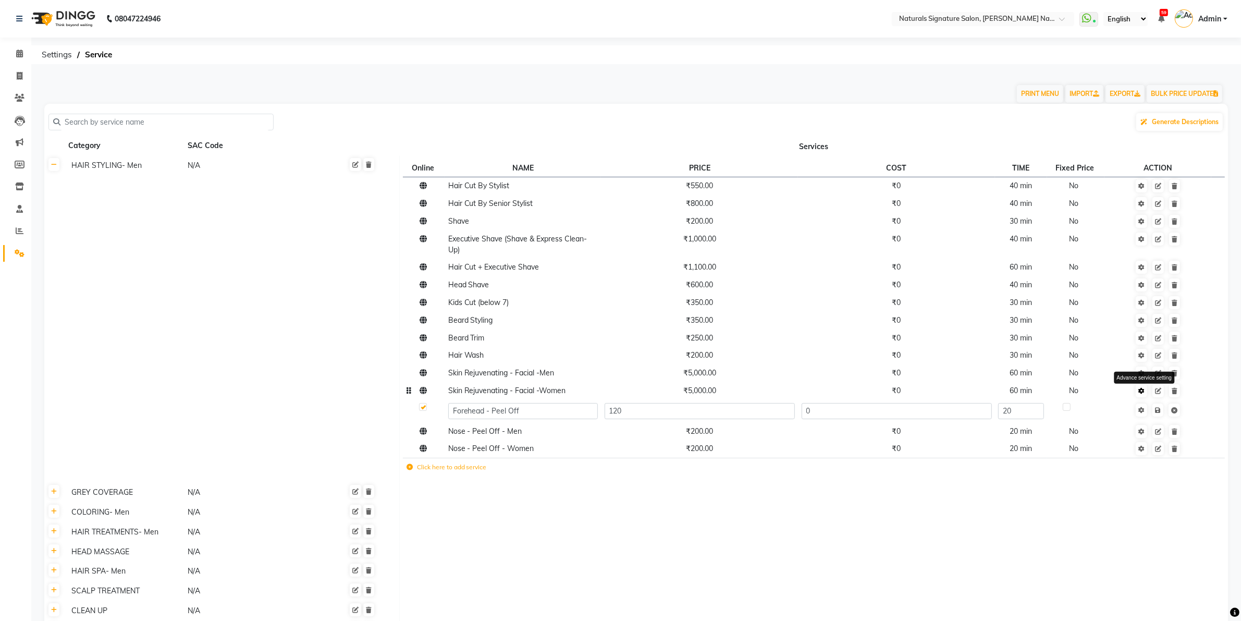
click at [1145, 392] on icon at bounding box center [1141, 391] width 6 height 6
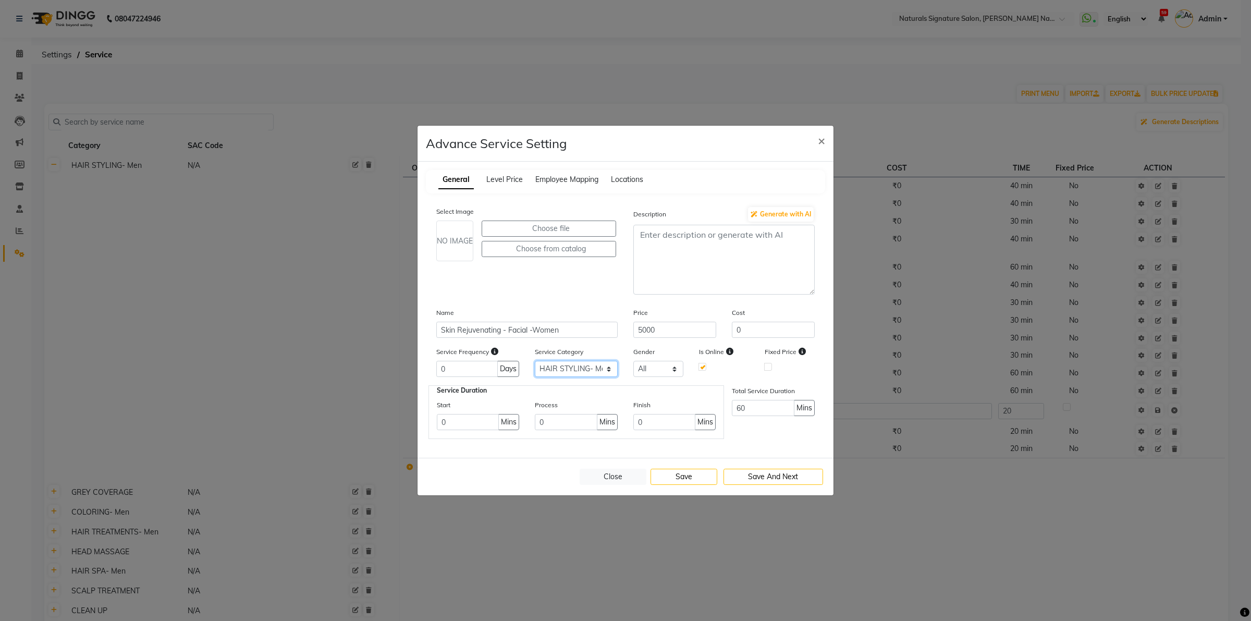
click at [595, 372] on select "Select HAIR STYLING- Men GREY COVERAGE COLORING- Men HAIR TREATMENTS- Men HEAD …" at bounding box center [576, 369] width 83 height 16
select select "9: 79655"
click at [535, 361] on select "Select HAIR STYLING- Men GREY COVERAGE COLORING- Men HAIR TREATMENTS- Men HEAD …" at bounding box center [576, 369] width 83 height 16
click at [704, 477] on button "Save" at bounding box center [683, 477] width 67 height 16
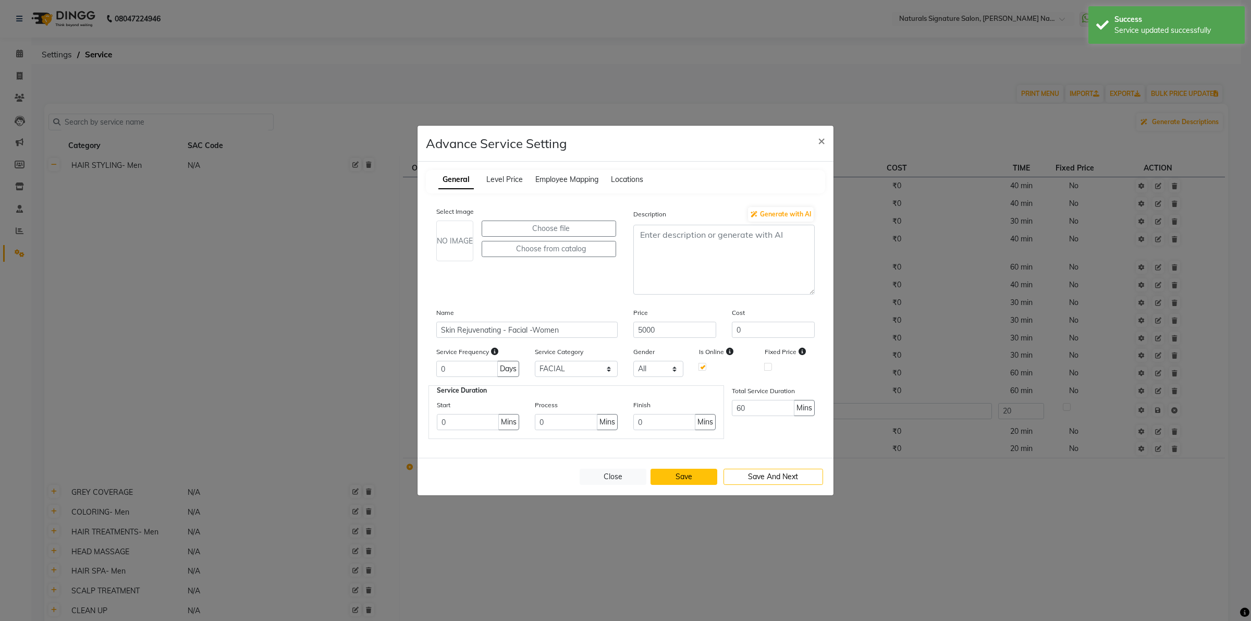
click at [674, 478] on button "Save" at bounding box center [683, 477] width 67 height 16
click at [606, 480] on button "Close" at bounding box center [613, 477] width 67 height 16
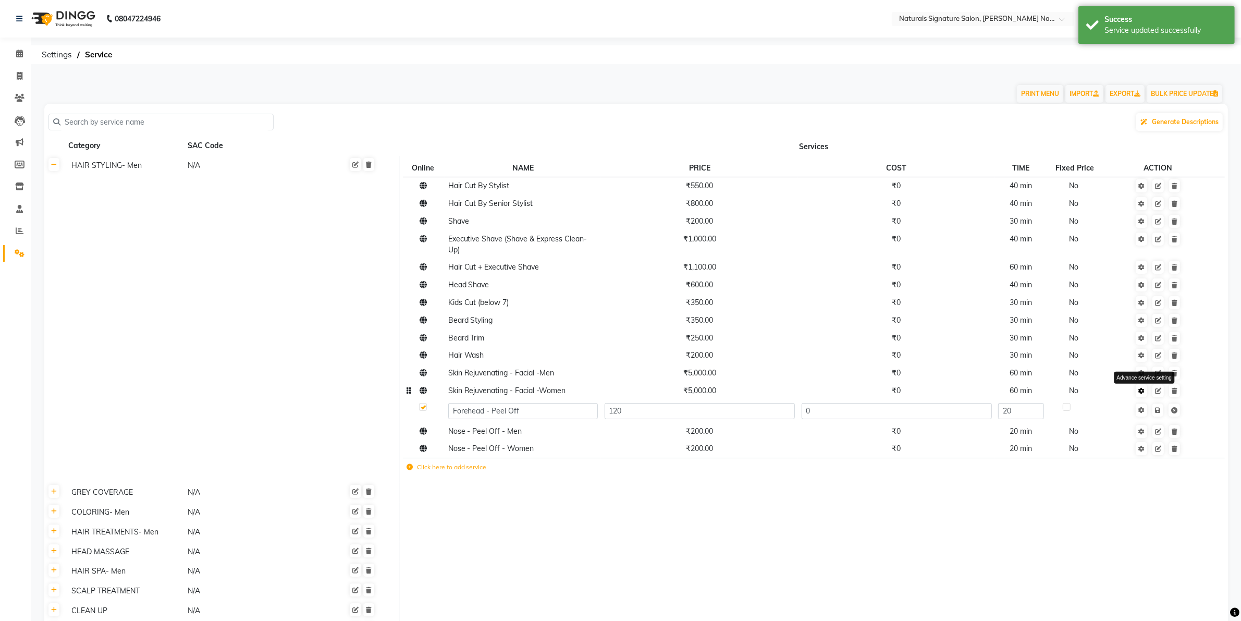
click at [1145, 392] on icon at bounding box center [1141, 391] width 6 height 6
select select "9: 79655"
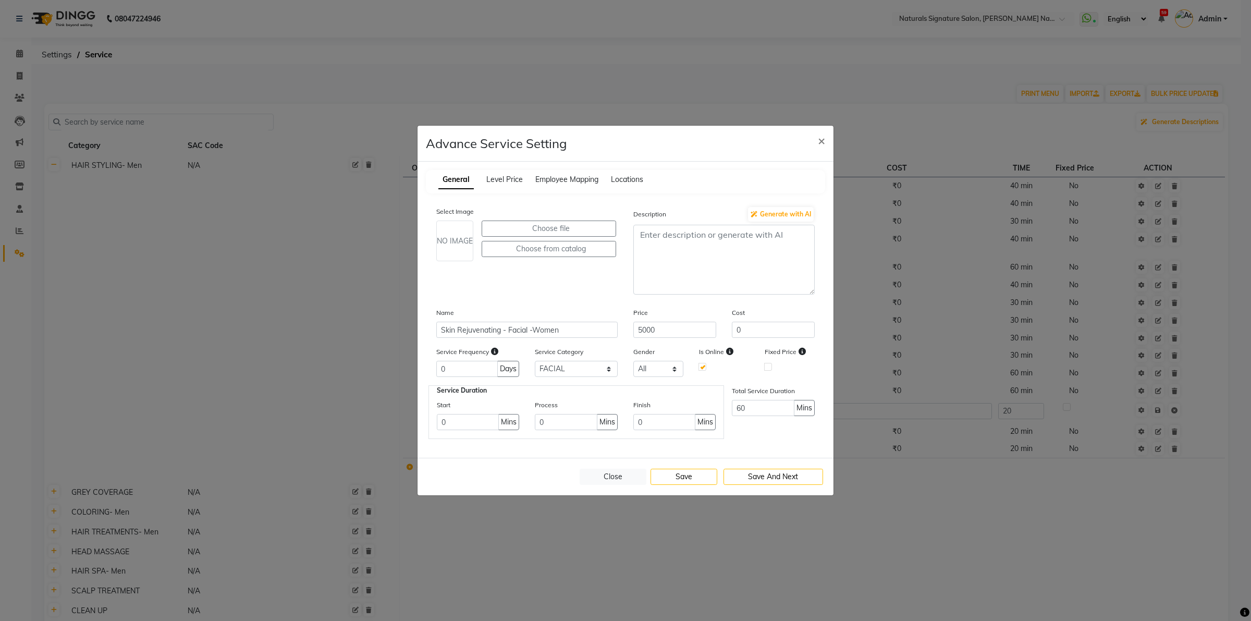
click at [863, 503] on ngb-modal-window "Advance Service Setting × General Level Price Employee Mapping Locations Select…" at bounding box center [625, 310] width 1251 height 621
click at [681, 472] on button "Save" at bounding box center [683, 477] width 67 height 16
click at [816, 141] on button "×" at bounding box center [821, 140] width 24 height 29
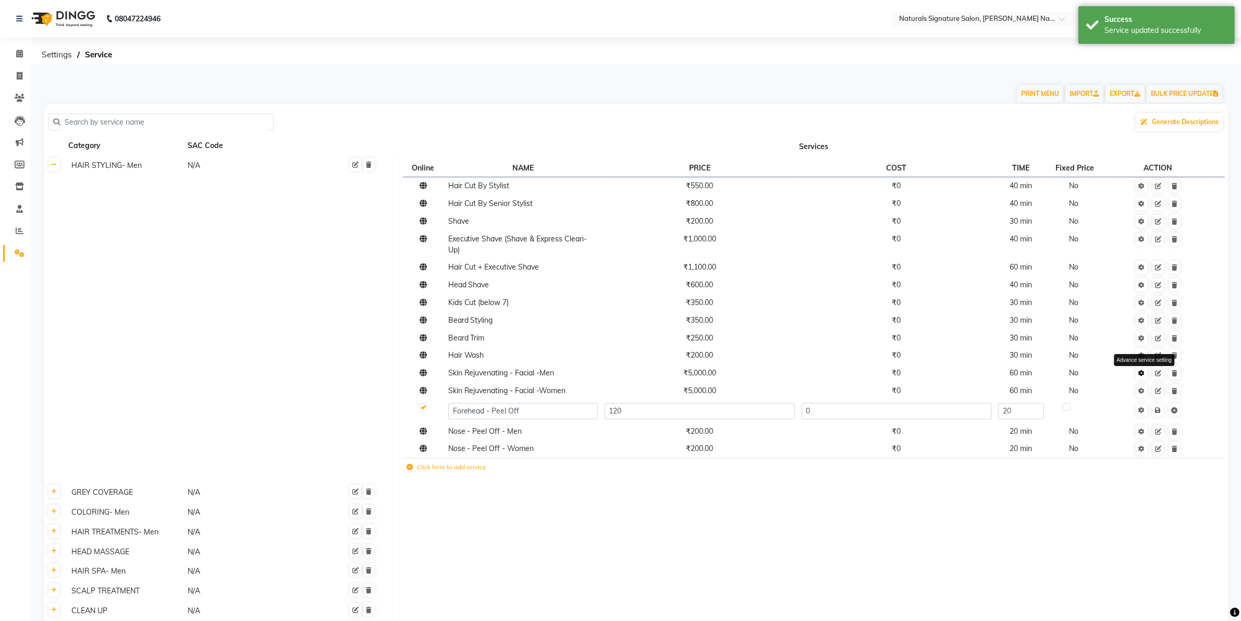
click at [1147, 377] on link at bounding box center [1141, 372] width 11 height 13
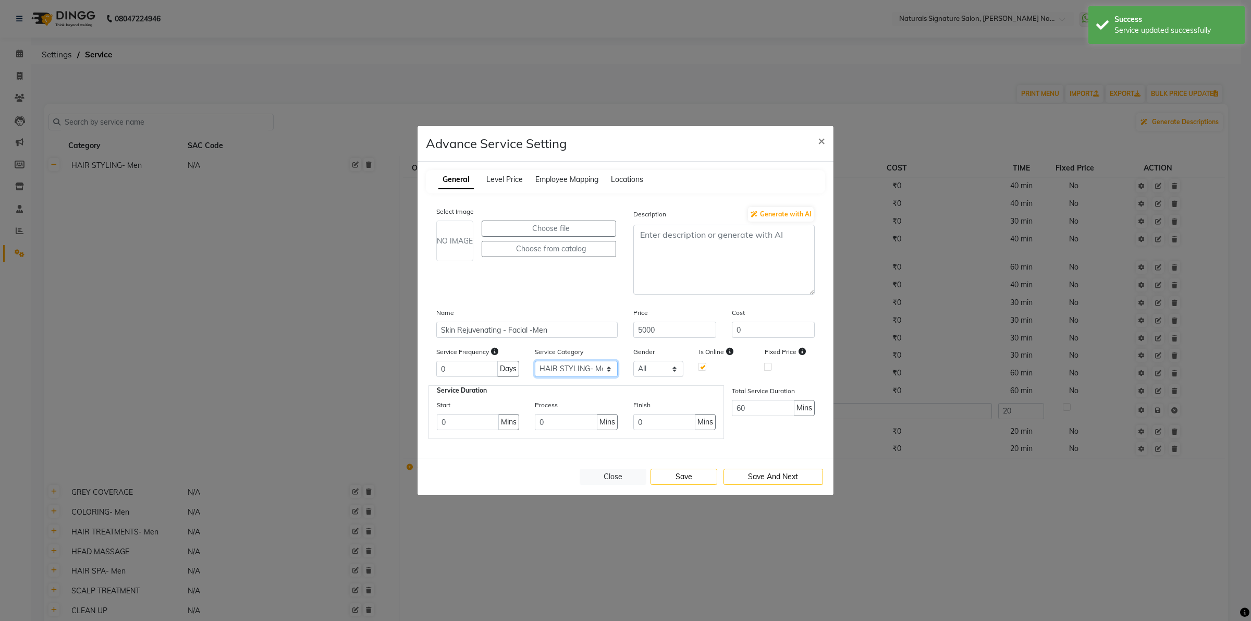
click at [574, 365] on select "Select HAIR STYLING- Men GREY COVERAGE COLORING- Men HAIR TREATMENTS- Men HEAD …" at bounding box center [576, 369] width 83 height 16
select select "9: 79655"
click at [535, 361] on select "Select HAIR STYLING- Men GREY COVERAGE COLORING- Men HAIR TREATMENTS- Men HEAD …" at bounding box center [576, 369] width 83 height 16
click at [689, 472] on button "Save" at bounding box center [683, 477] width 67 height 16
click at [818, 132] on span "×" at bounding box center [821, 140] width 7 height 16
